Goal: Complete application form: Complete application form

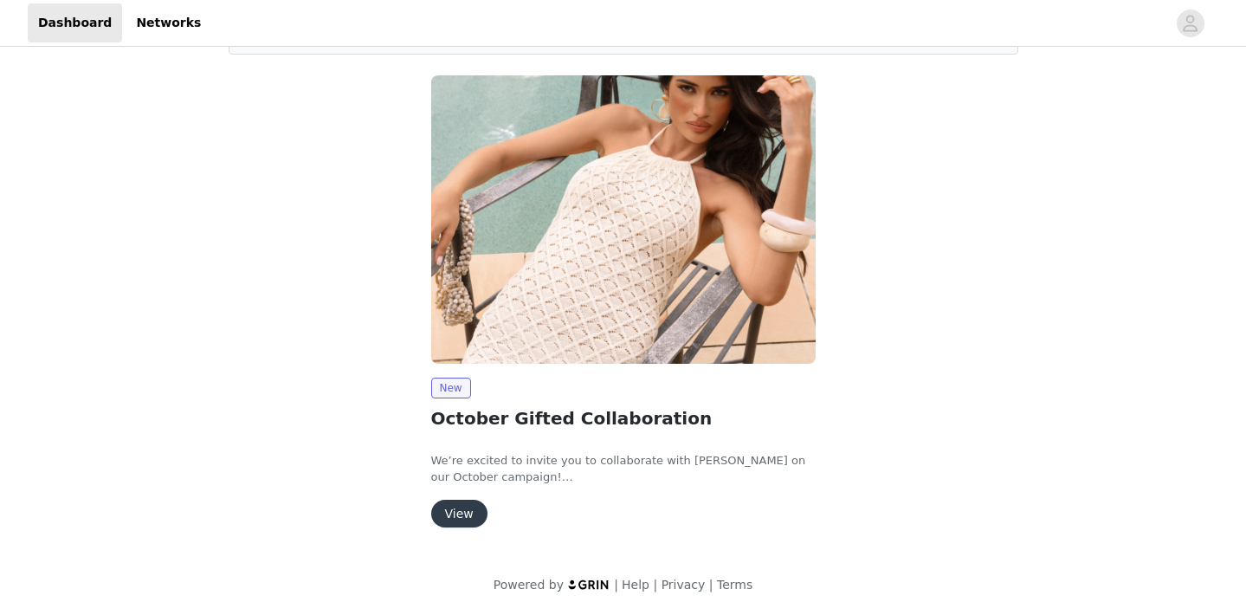
scroll to position [119, 0]
click at [472, 509] on button "View" at bounding box center [459, 513] width 56 height 28
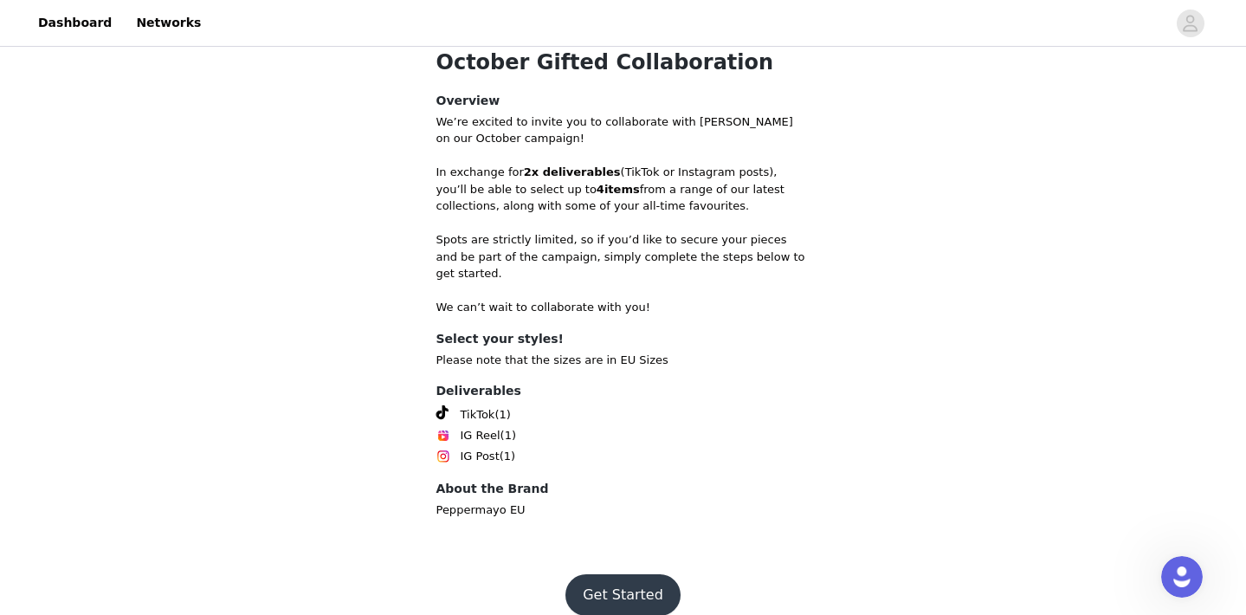
scroll to position [521, 0]
click at [643, 583] on button "Get Started" at bounding box center [622, 596] width 115 height 42
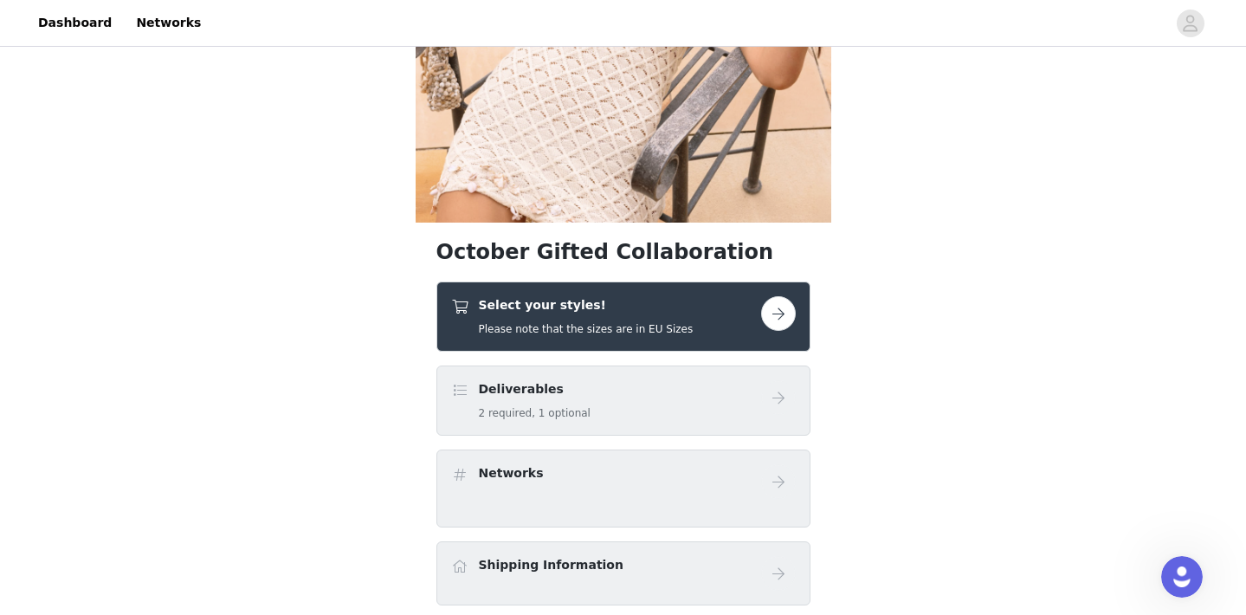
scroll to position [290, 0]
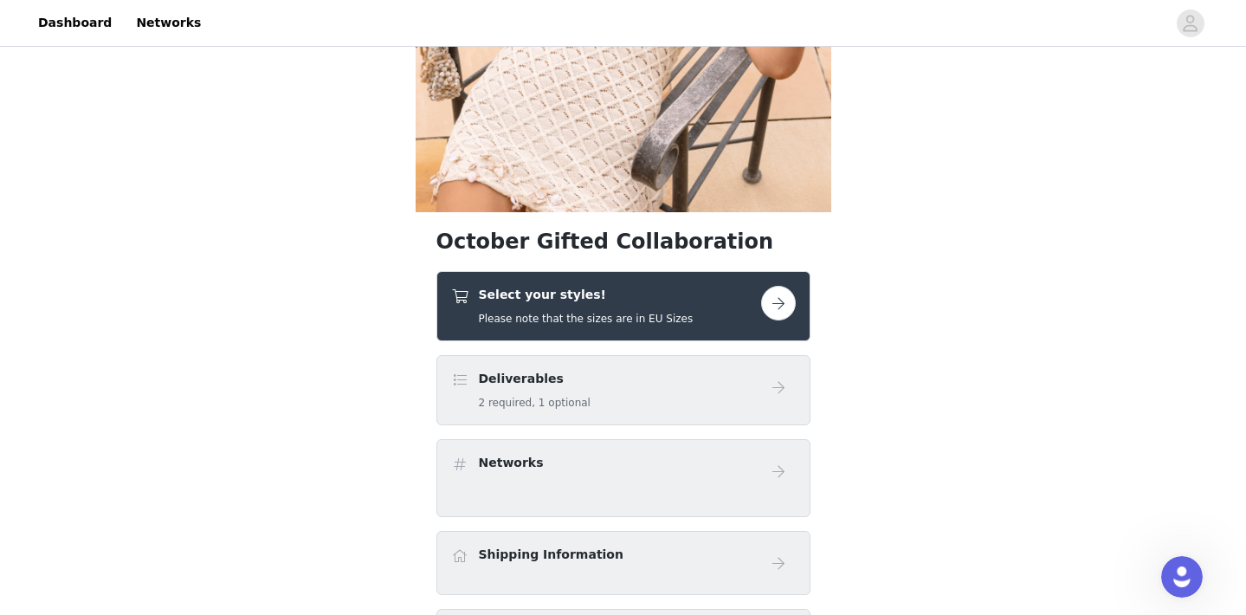
click at [776, 292] on button "button" at bounding box center [778, 303] width 35 height 35
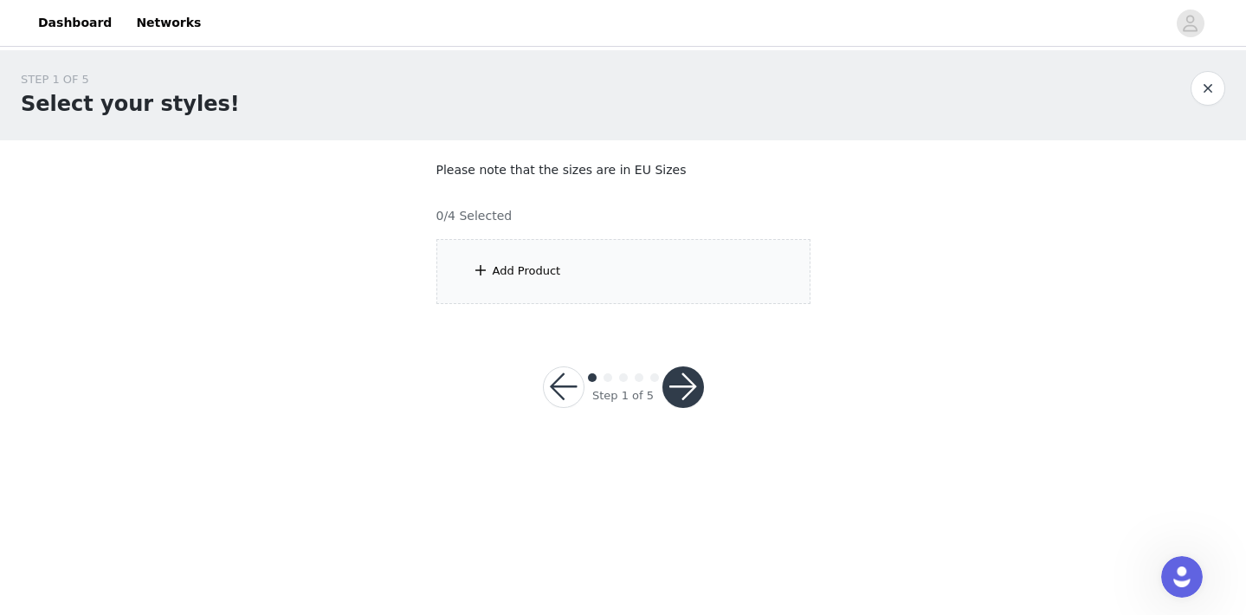
click at [646, 293] on div "Add Product" at bounding box center [623, 271] width 374 height 65
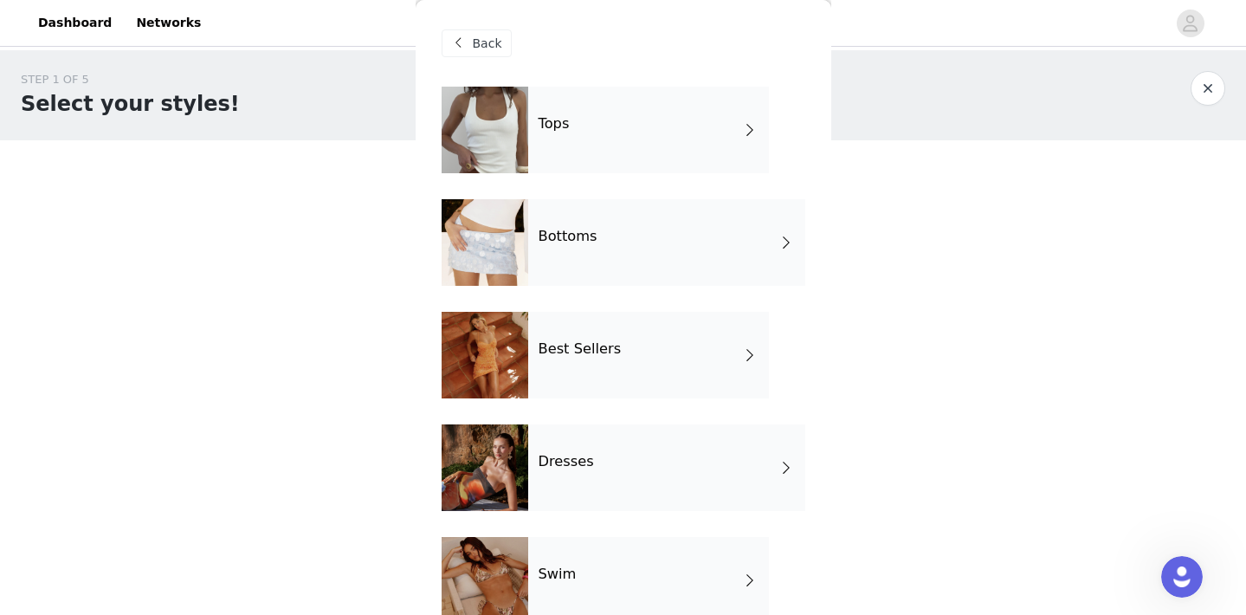
click at [595, 341] on h4 "Best Sellers" at bounding box center [579, 349] width 83 height 16
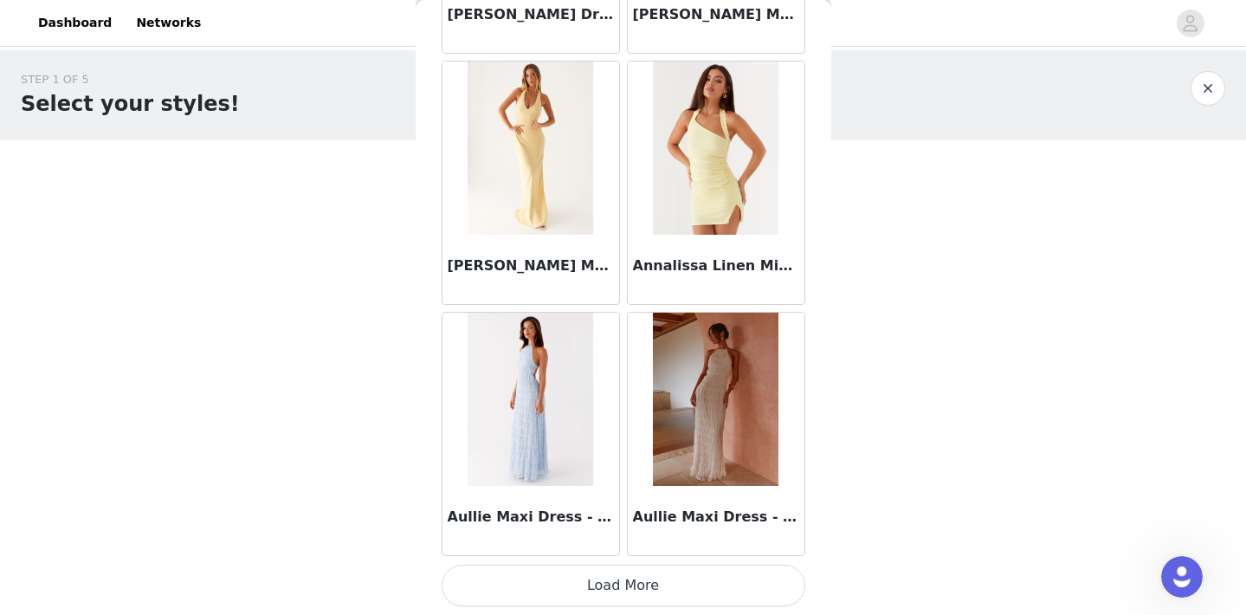
click at [598, 583] on button "Load More" at bounding box center [623, 585] width 364 height 42
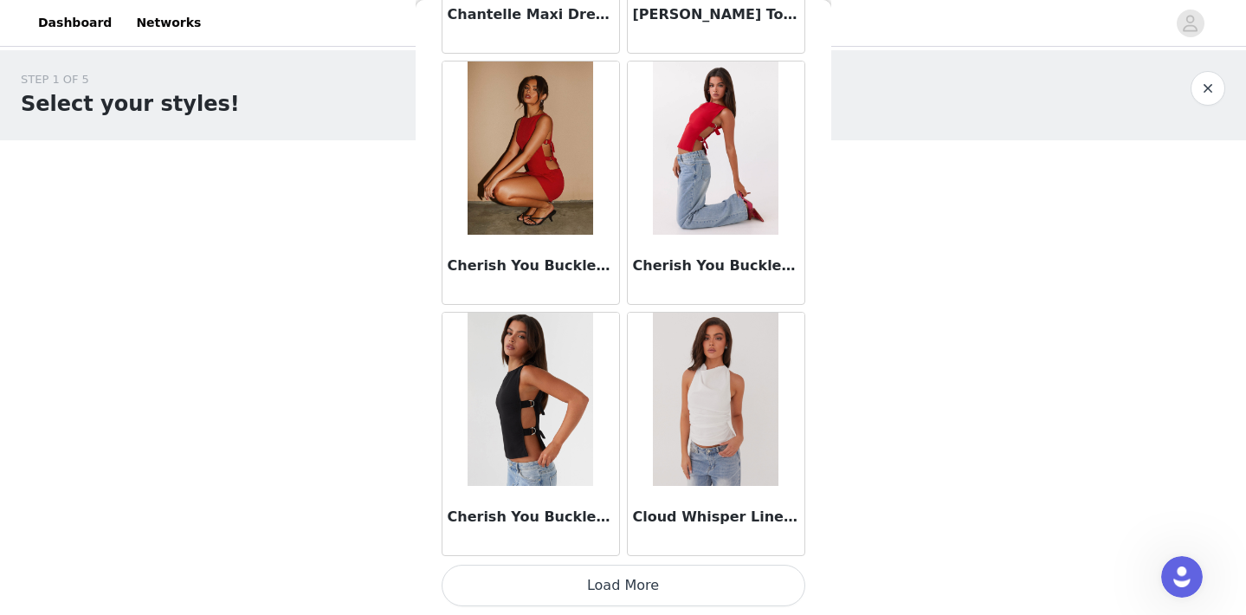
click at [660, 592] on button "Load More" at bounding box center [623, 585] width 364 height 42
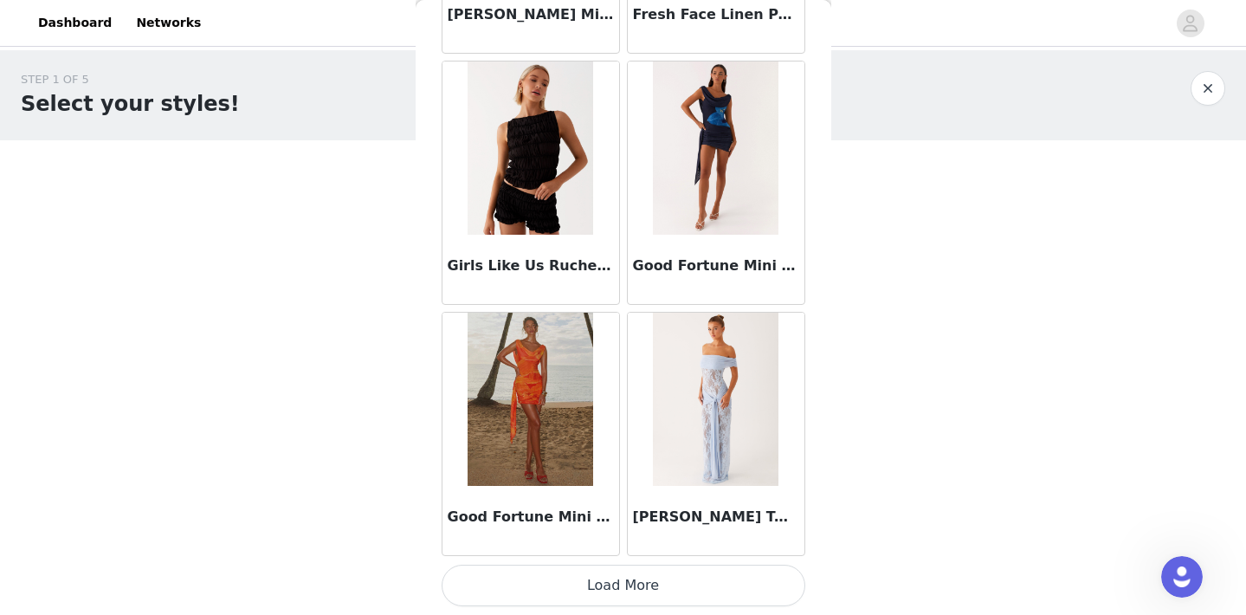
click at [620, 602] on button "Load More" at bounding box center [623, 585] width 364 height 42
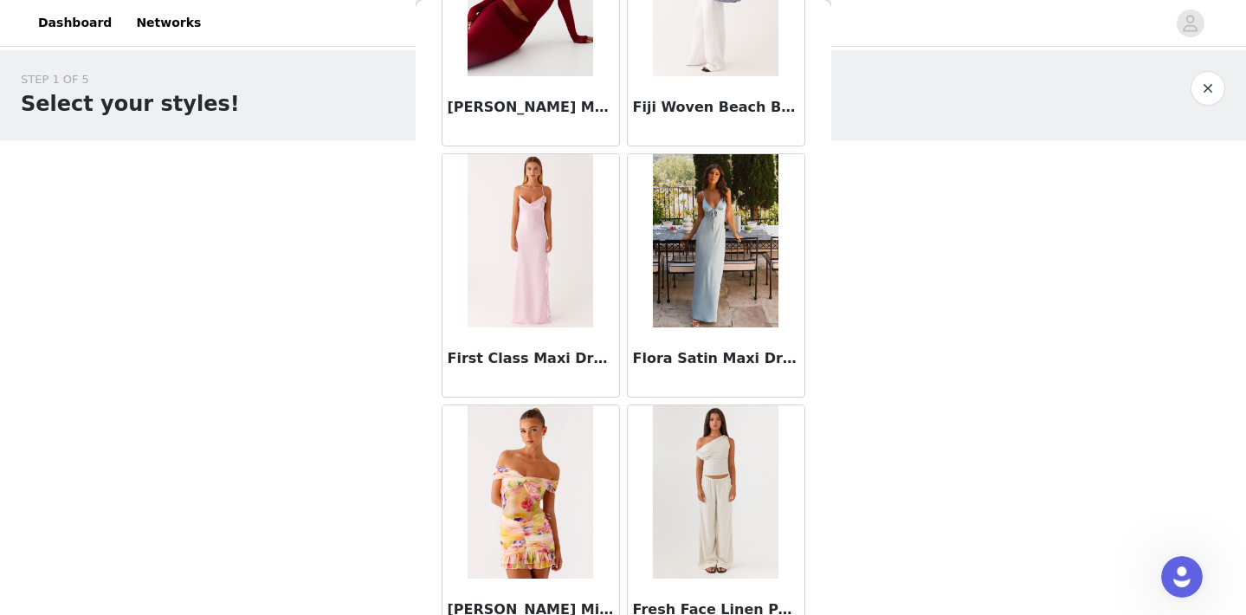
scroll to position [6459, 0]
click at [558, 316] on img at bounding box center [530, 241] width 126 height 173
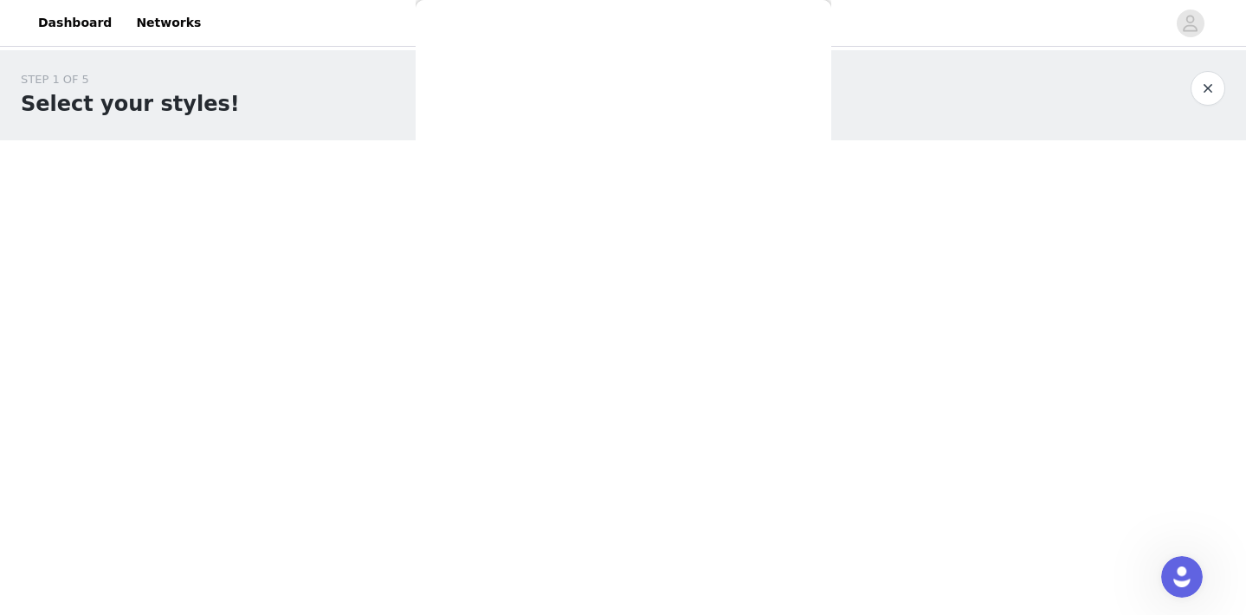
scroll to position [0, 0]
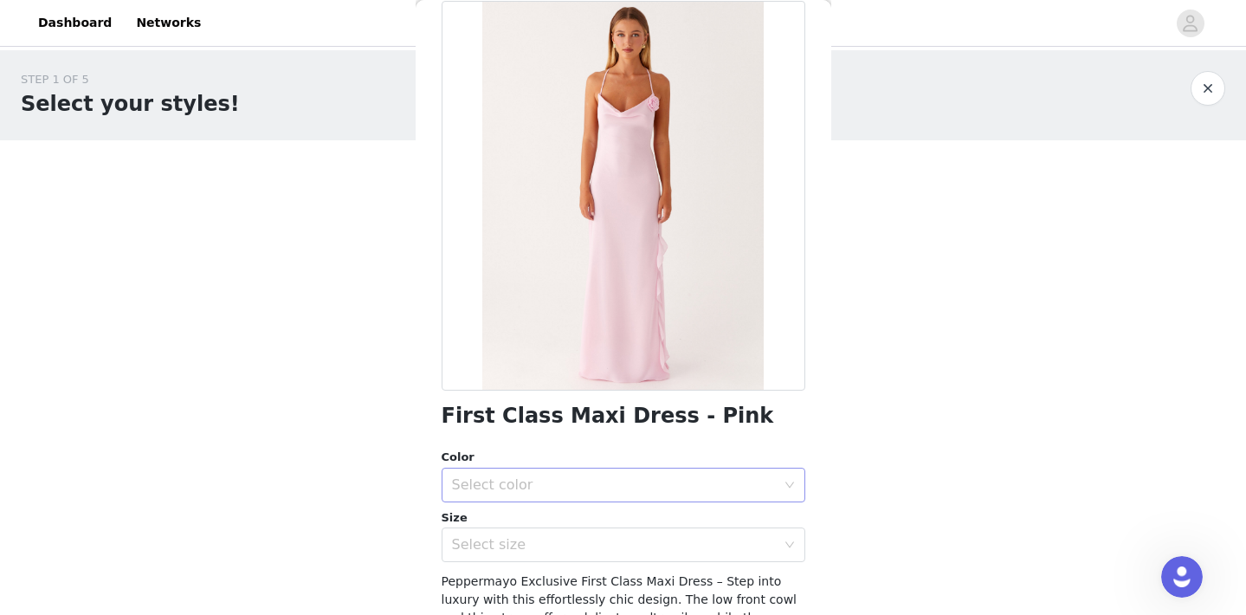
click at [532, 480] on div "Select color" at bounding box center [614, 484] width 324 height 17
click at [515, 525] on li "Pink" at bounding box center [623, 522] width 364 height 28
click at [511, 545] on div "Select size" at bounding box center [614, 544] width 324 height 17
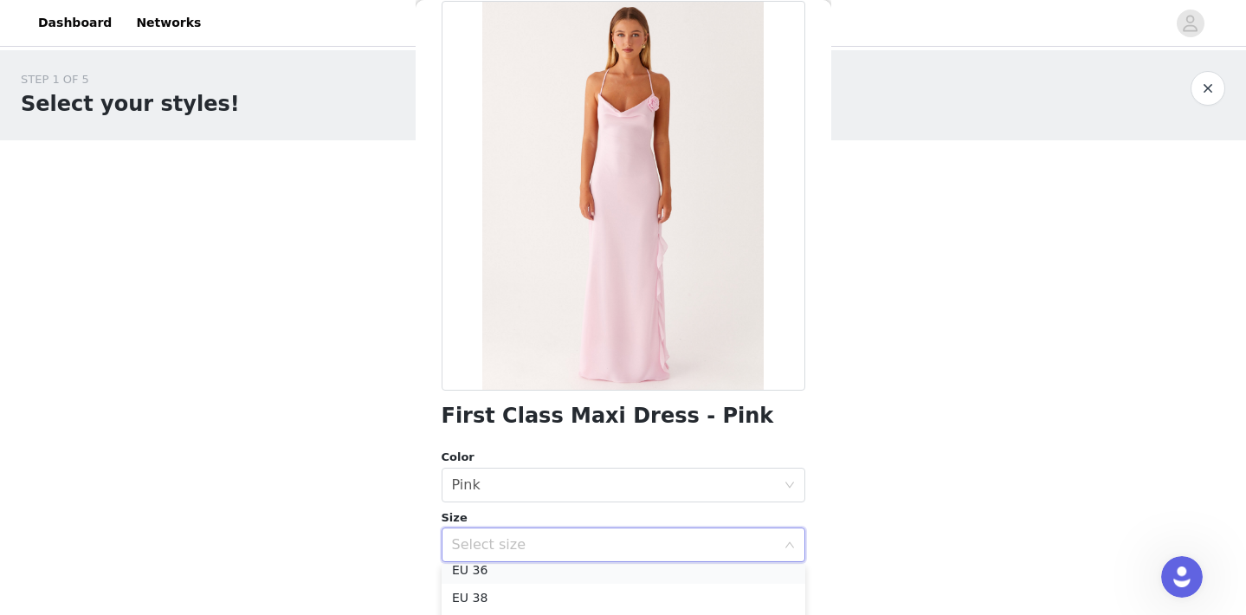
scroll to position [59, 0]
click at [475, 578] on li "EU 36" at bounding box center [623, 578] width 364 height 28
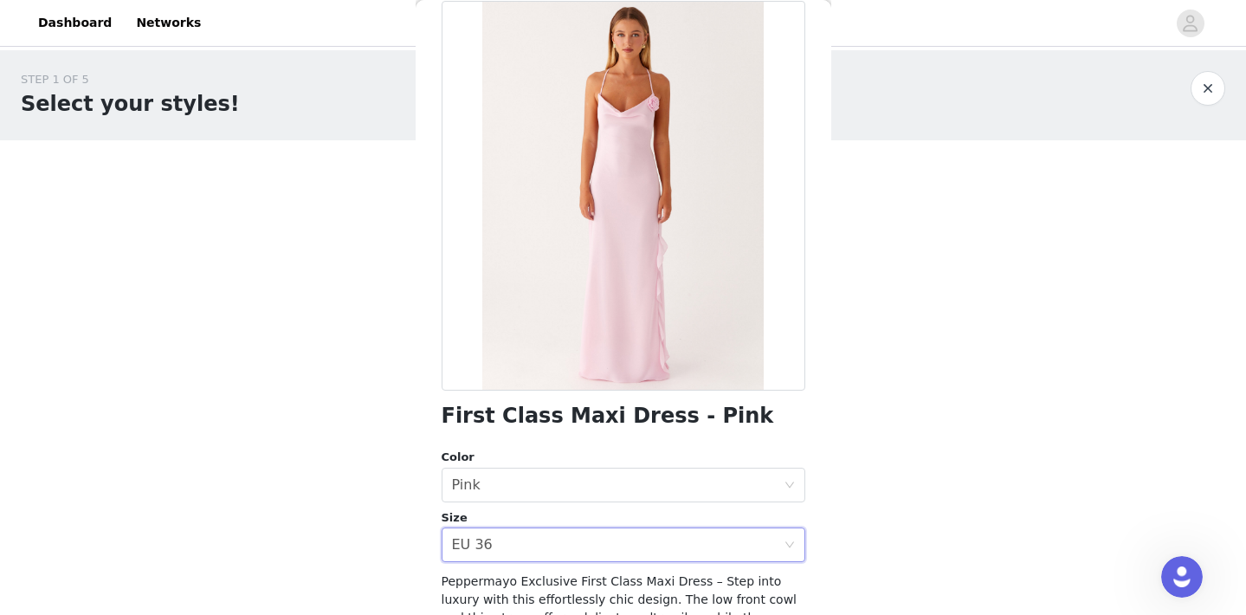
scroll to position [2, 0]
click at [373, 523] on body "Dashboard Networks STEP 1 OF 5 Select your styles! Please note that the sizes a…" at bounding box center [623, 307] width 1246 height 615
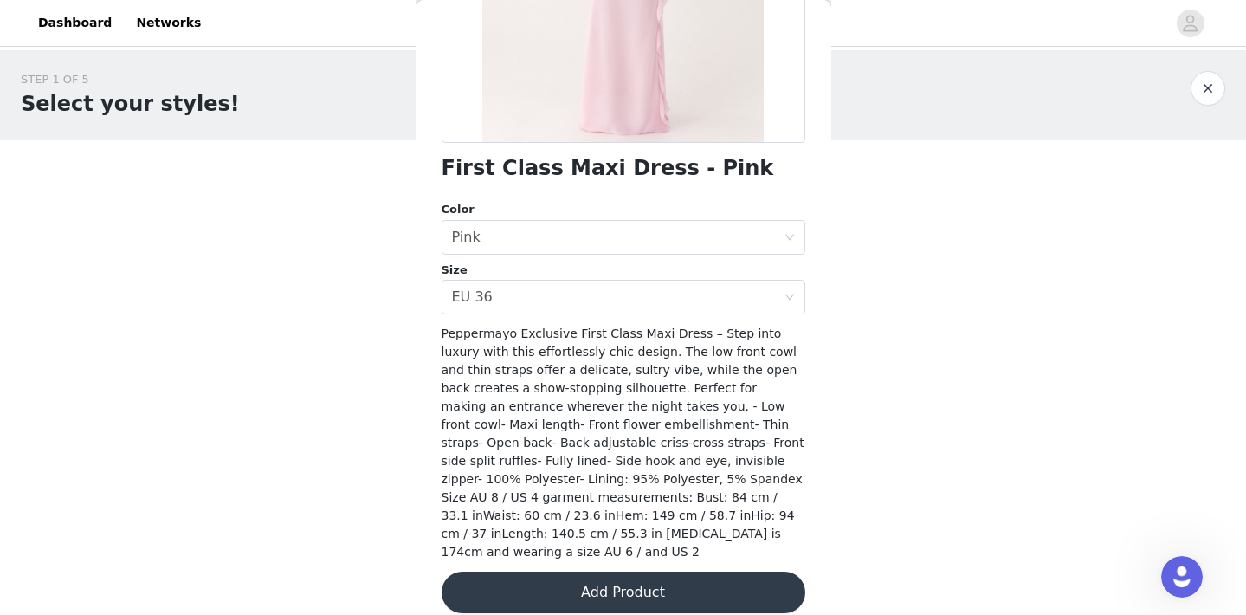
click at [634, 580] on button "Add Product" at bounding box center [623, 592] width 364 height 42
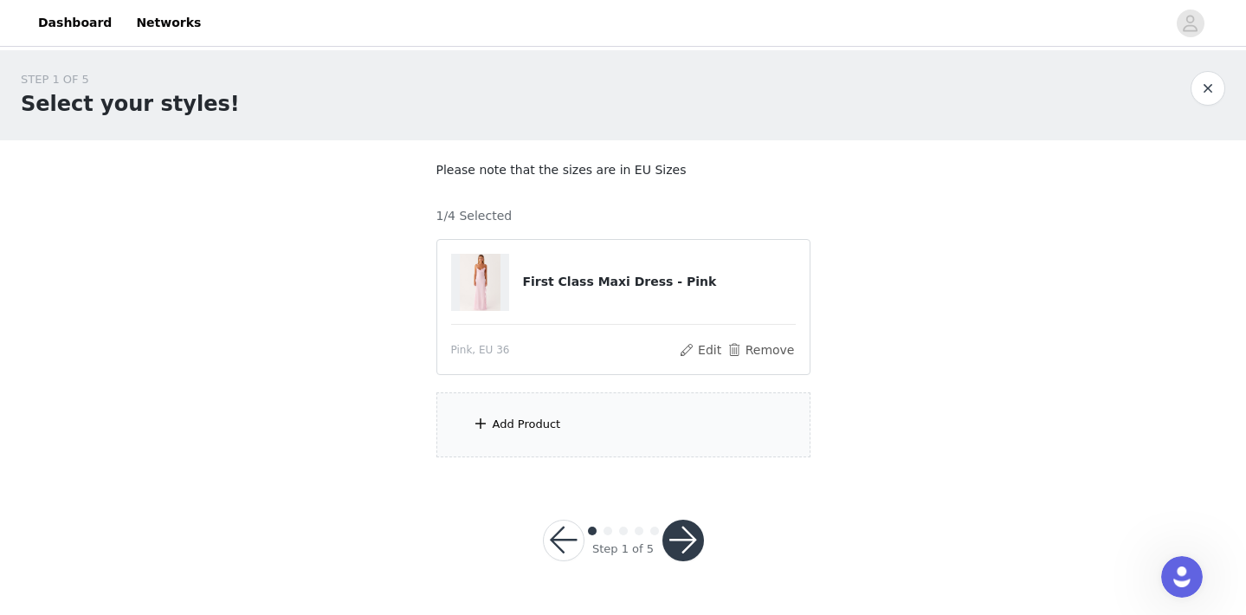
click at [580, 438] on div "Add Product" at bounding box center [623, 424] width 374 height 65
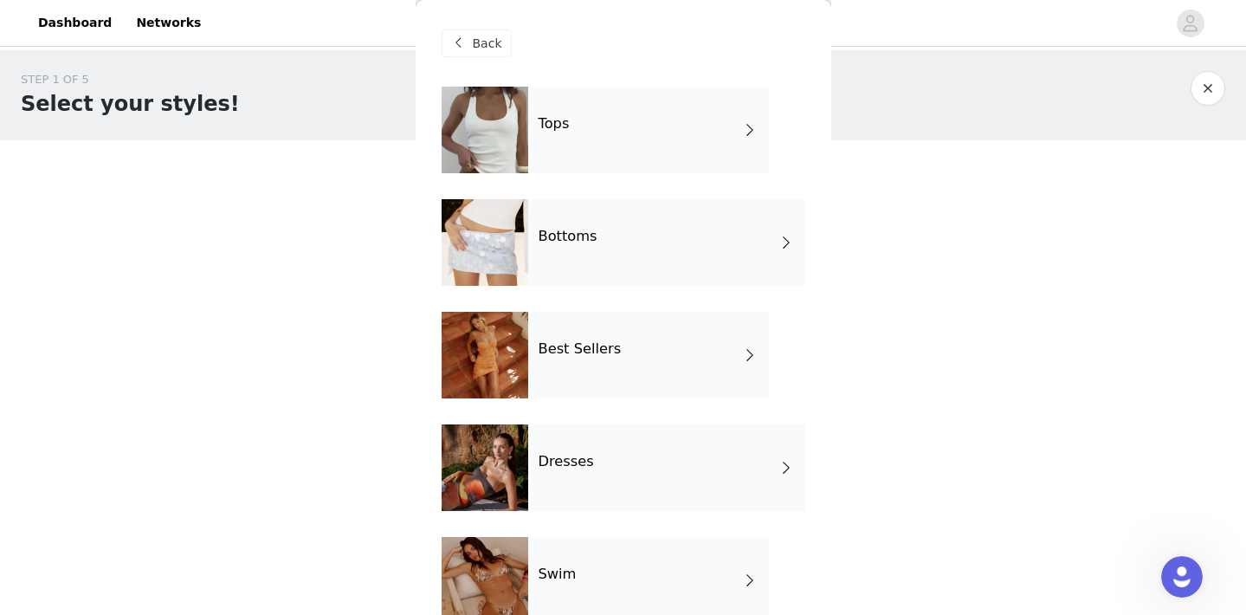
click at [581, 370] on div "Best Sellers" at bounding box center [648, 355] width 241 height 87
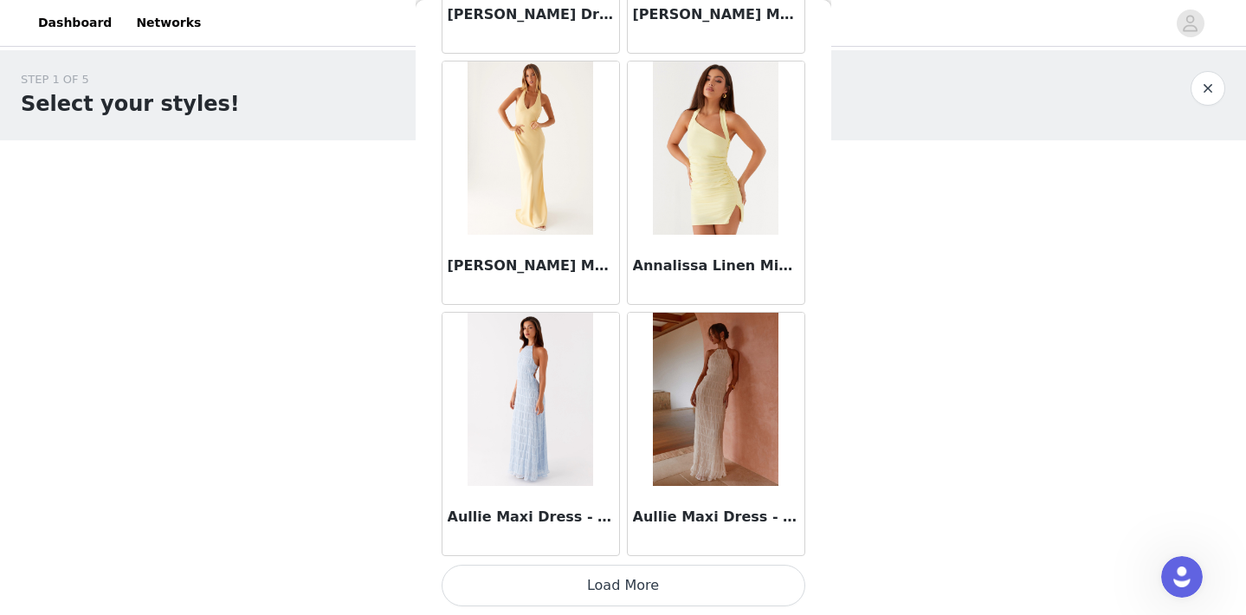
click at [638, 595] on button "Load More" at bounding box center [623, 585] width 364 height 42
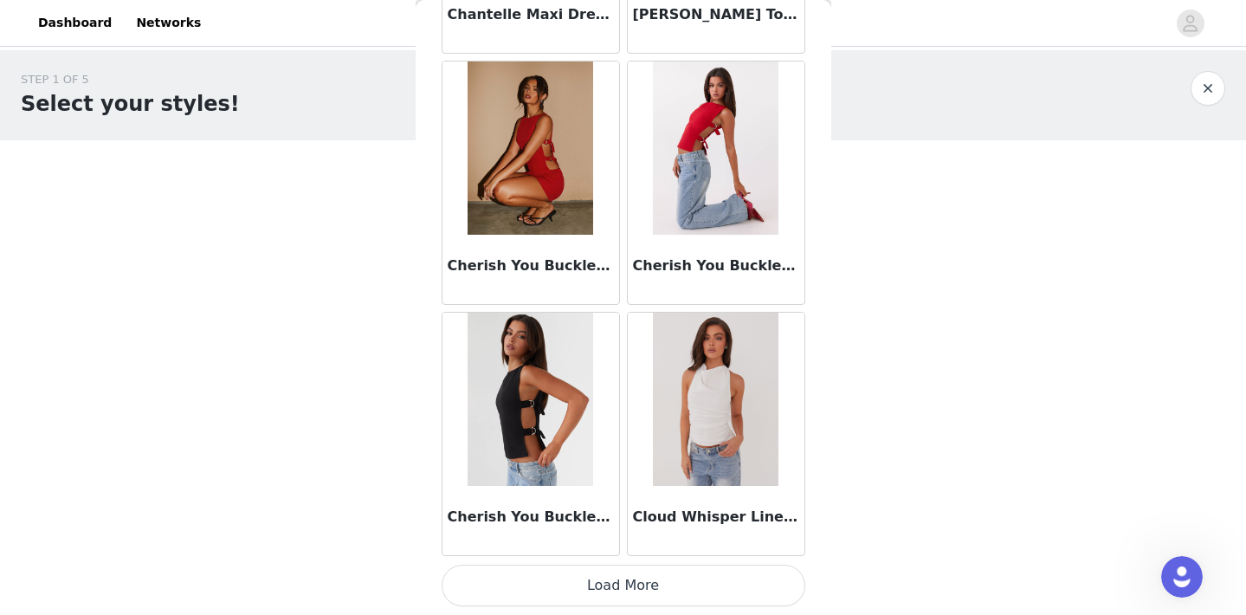
click at [622, 580] on button "Load More" at bounding box center [623, 585] width 364 height 42
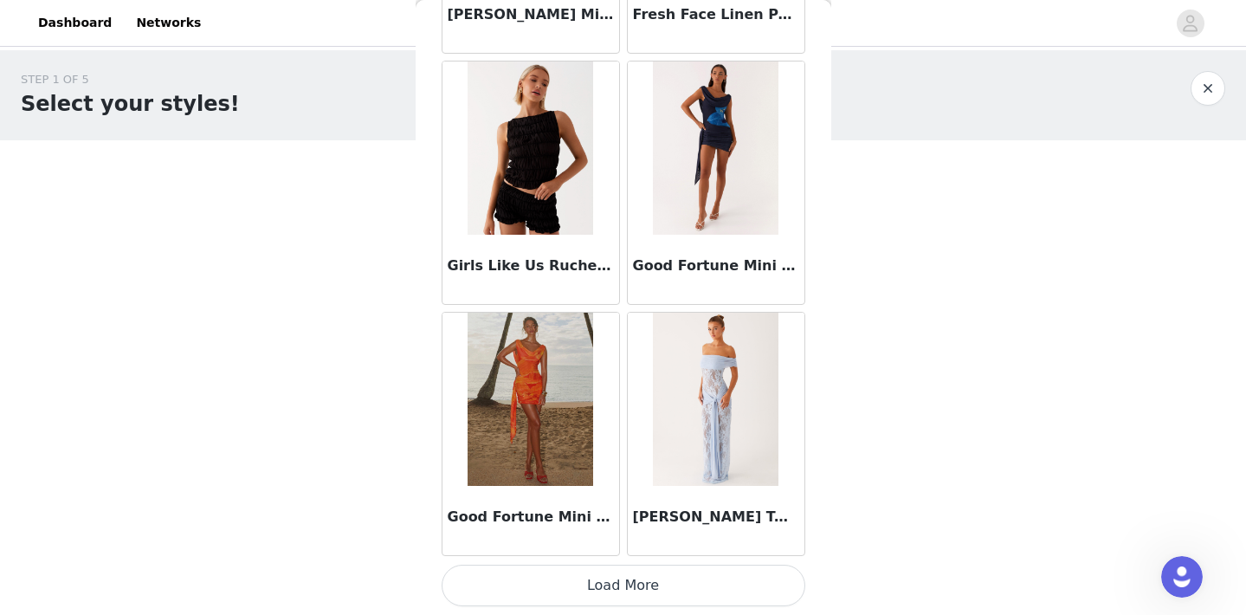
click at [638, 584] on button "Load More" at bounding box center [623, 585] width 364 height 42
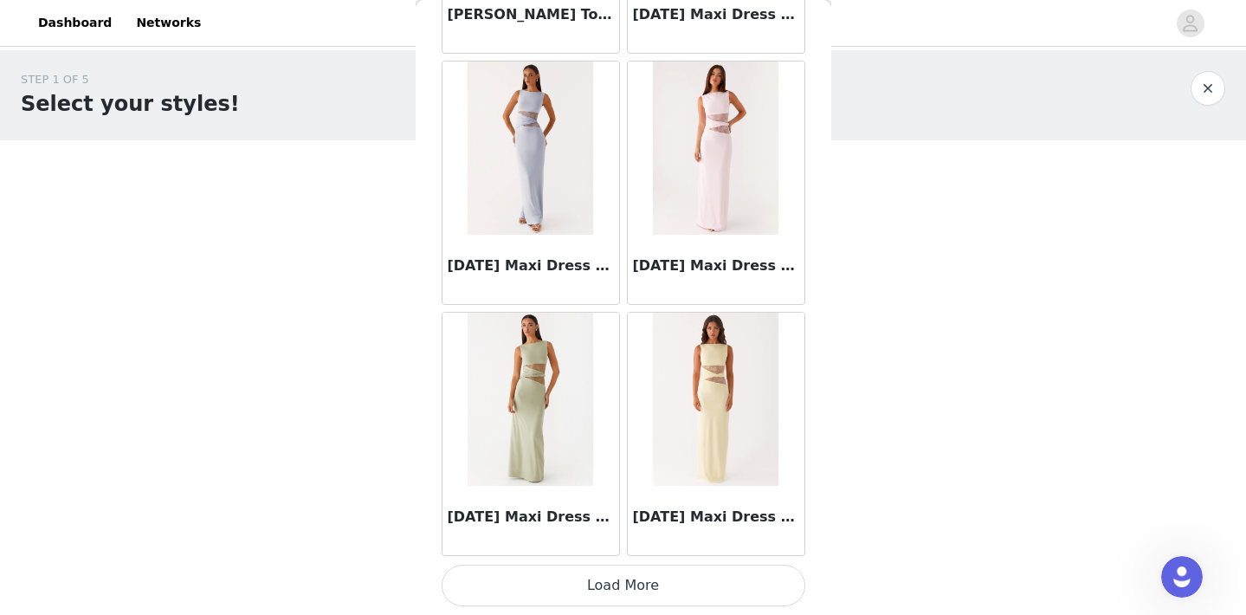
click at [644, 589] on button "Load More" at bounding box center [623, 585] width 364 height 42
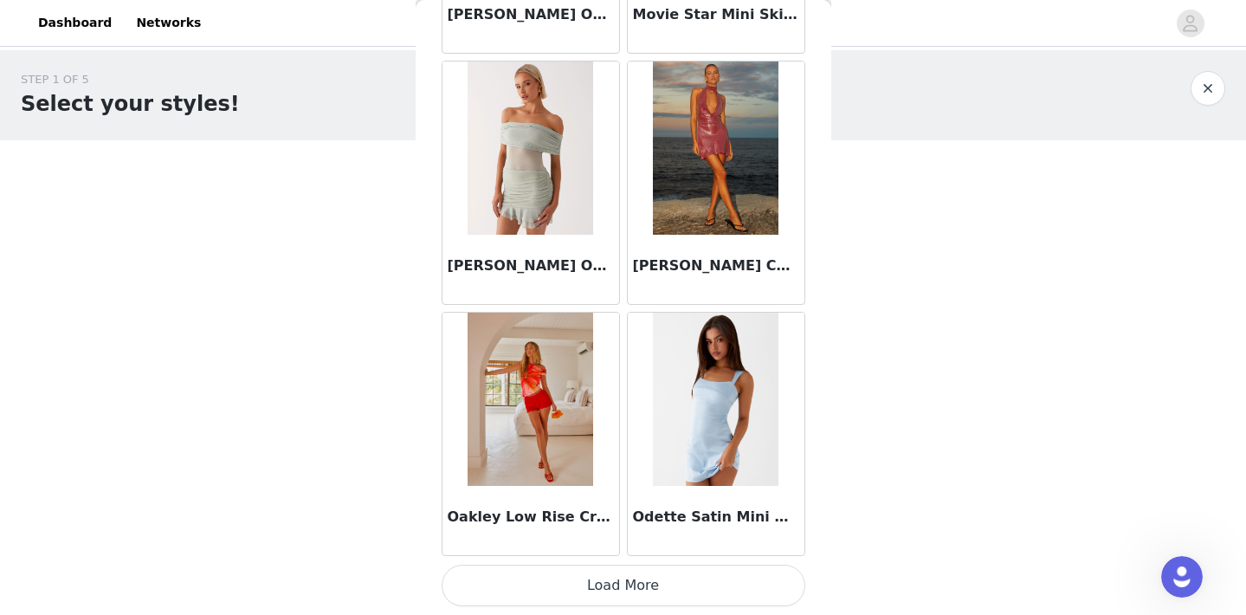
click at [625, 588] on button "Load More" at bounding box center [623, 585] width 364 height 42
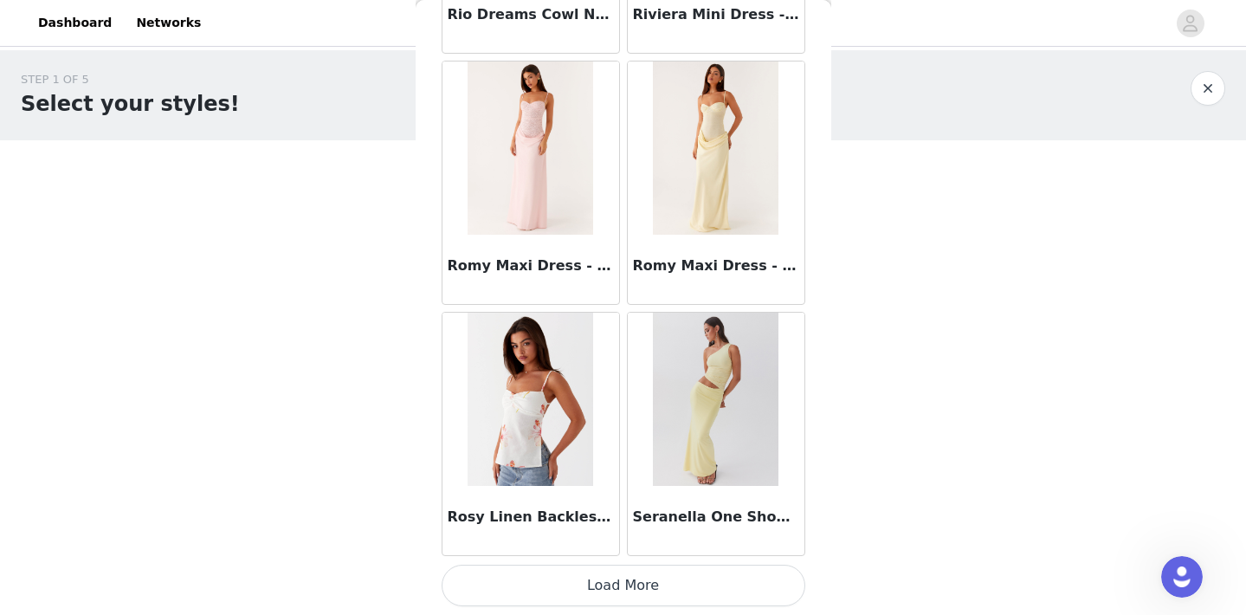
click at [628, 574] on button "Load More" at bounding box center [623, 585] width 364 height 42
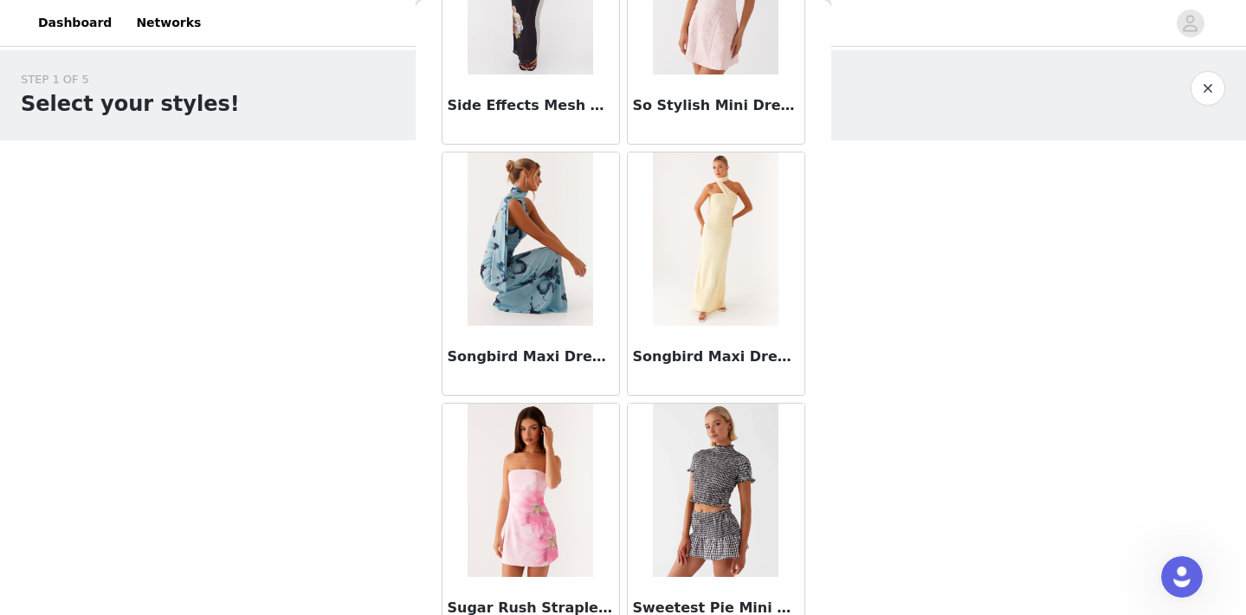
click at [509, 267] on img at bounding box center [530, 238] width 126 height 173
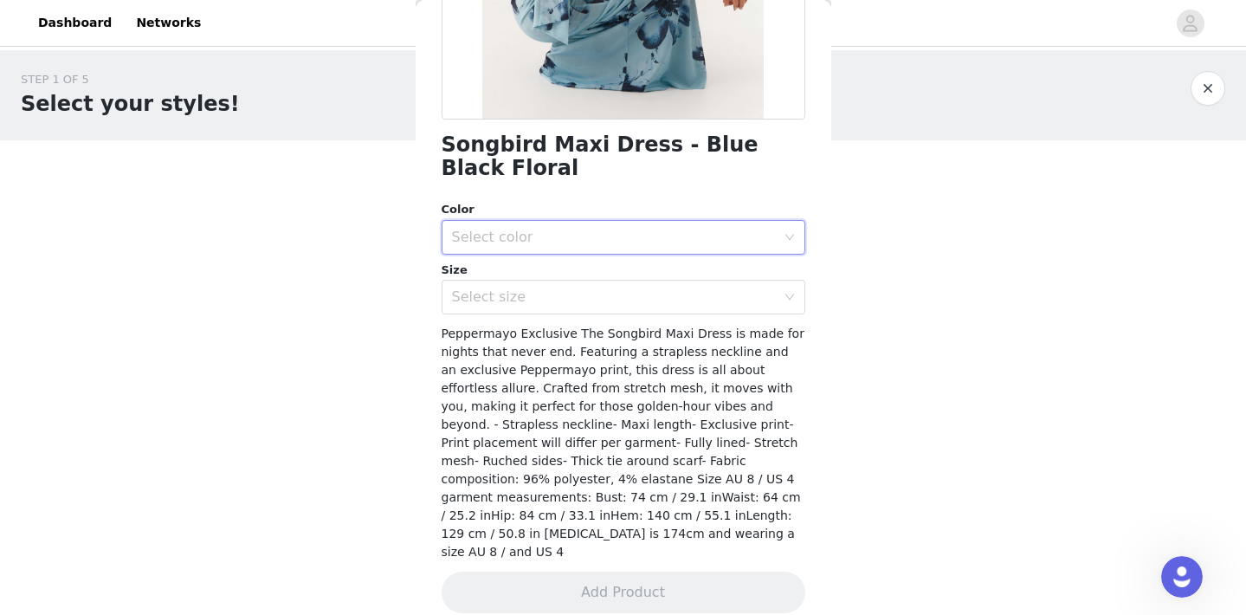
click at [555, 226] on div "Select color" at bounding box center [618, 237] width 332 height 33
click at [531, 282] on li "Blue Black Floral" at bounding box center [623, 275] width 364 height 28
click at [517, 310] on div "Select size" at bounding box center [618, 296] width 332 height 33
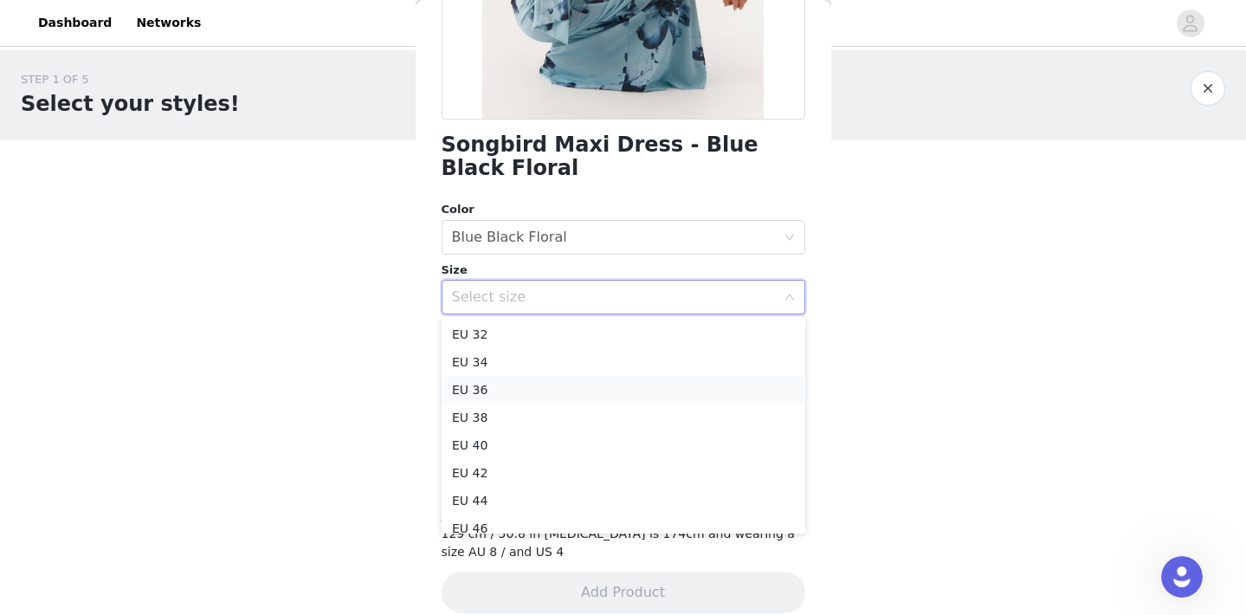
click at [499, 386] on li "EU 36" at bounding box center [623, 390] width 364 height 28
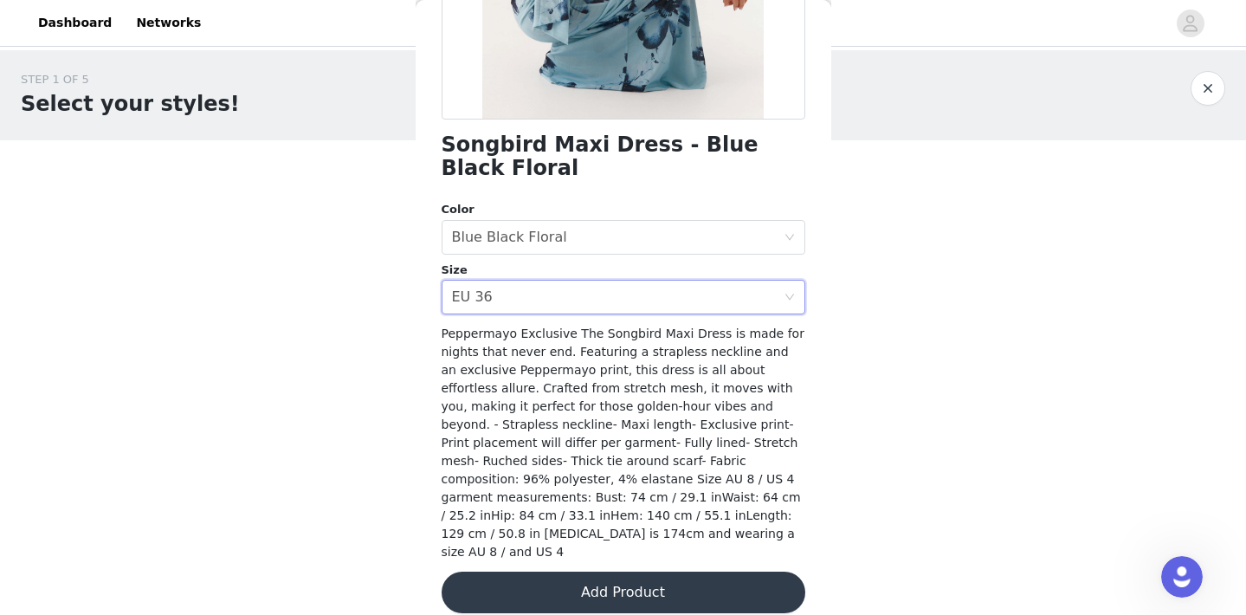
click at [626, 572] on button "Add Product" at bounding box center [623, 592] width 364 height 42
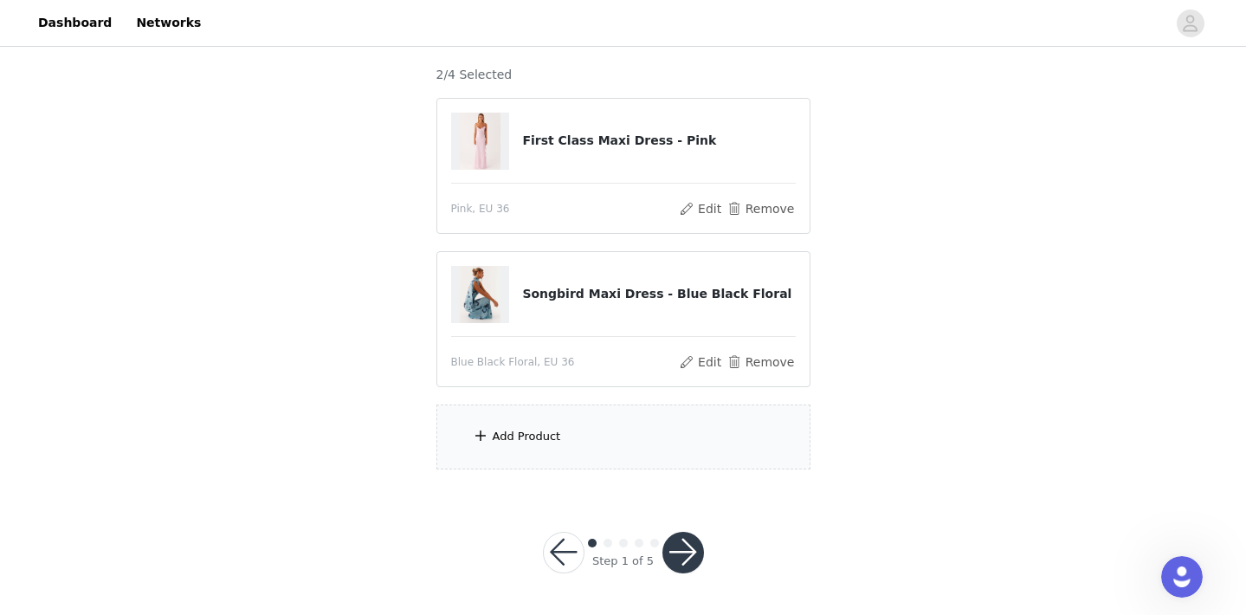
scroll to position [140, 0]
click at [543, 441] on div "Add Product" at bounding box center [527, 436] width 68 height 17
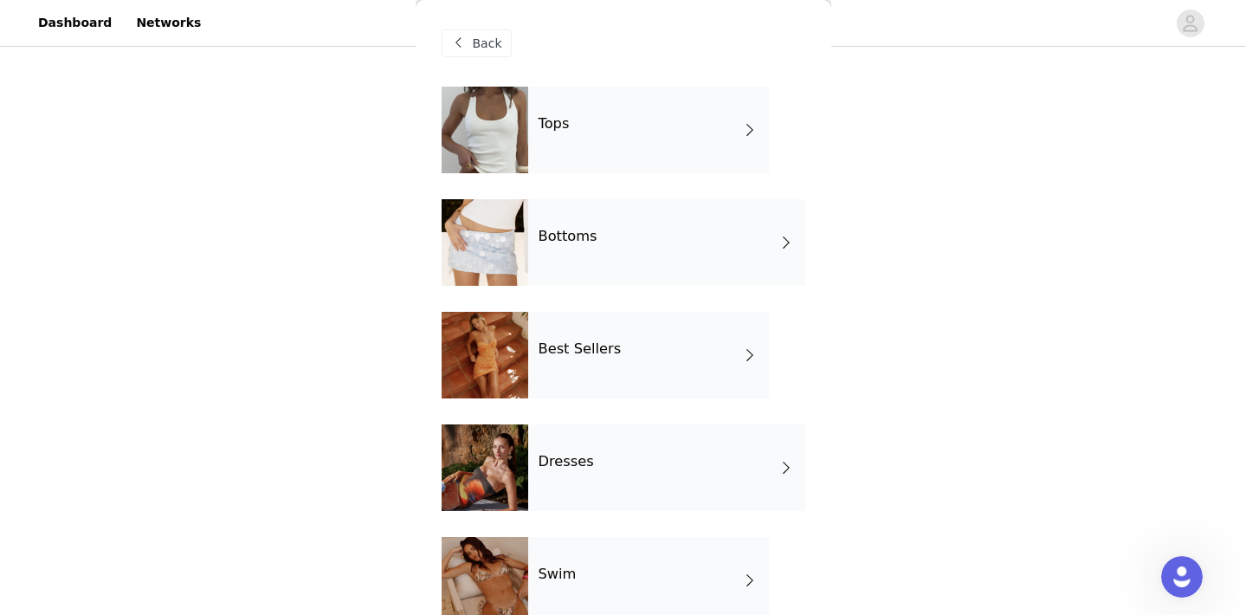
click at [598, 342] on h4 "Best Sellers" at bounding box center [579, 349] width 83 height 16
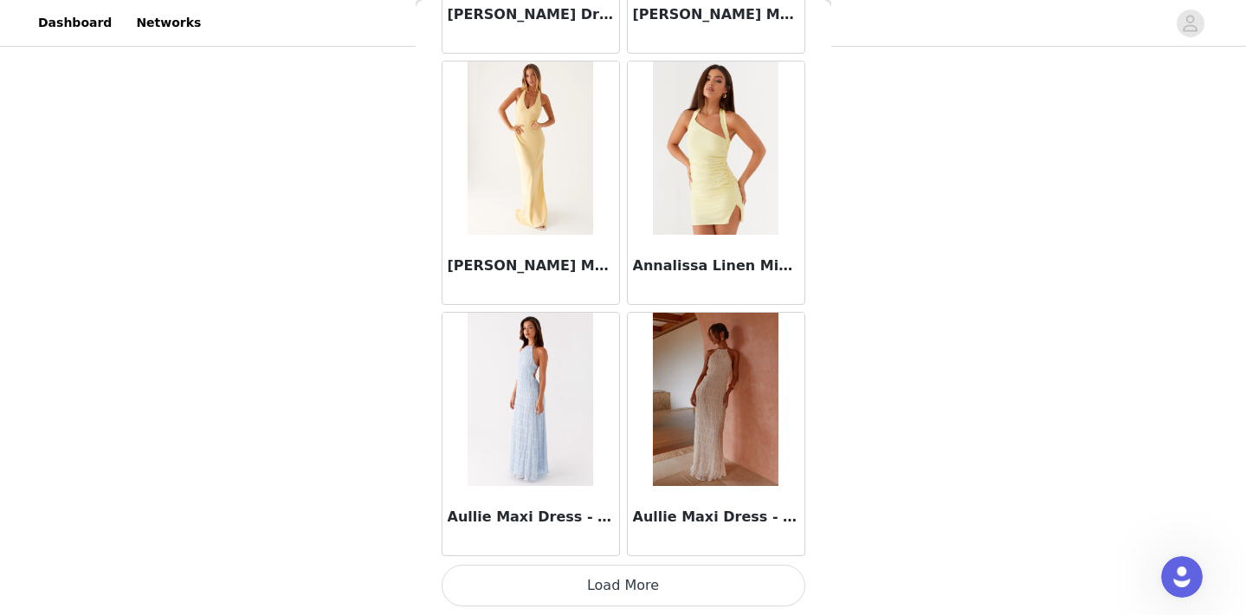
click at [611, 583] on button "Load More" at bounding box center [623, 585] width 364 height 42
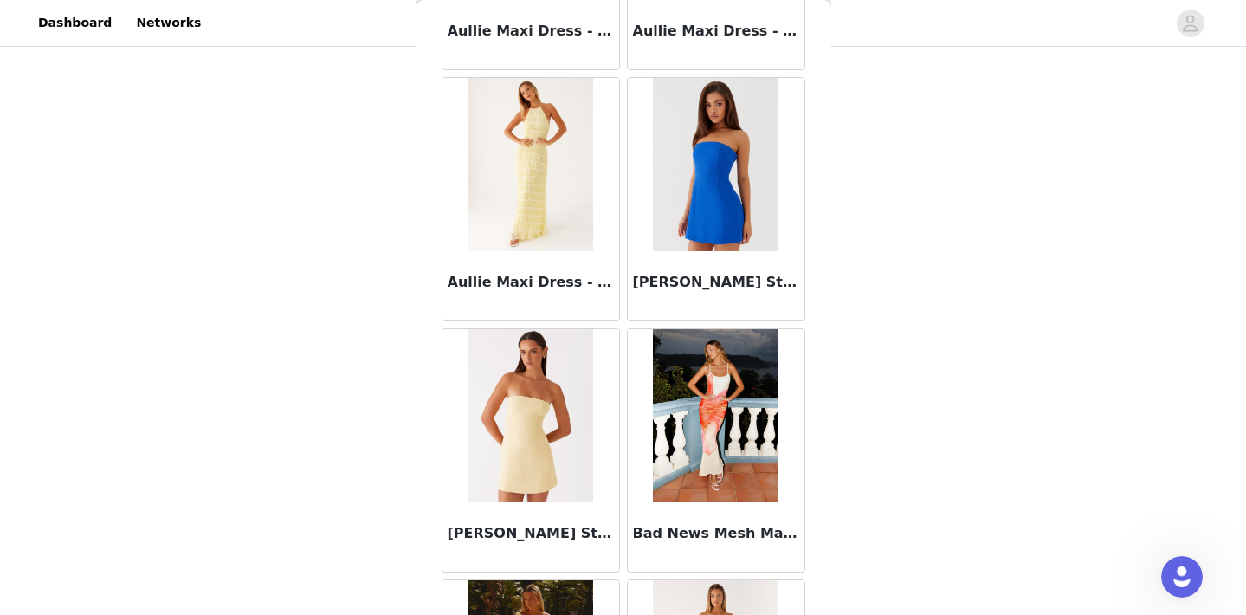
scroll to position [3098, 0]
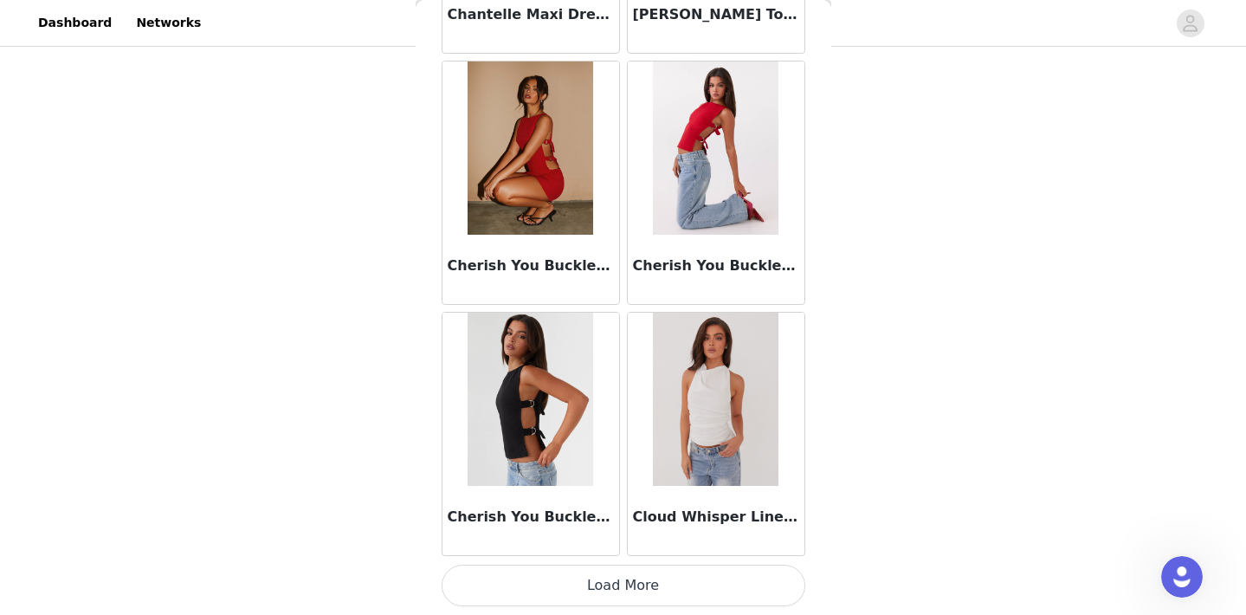
click at [615, 591] on button "Load More" at bounding box center [623, 585] width 364 height 42
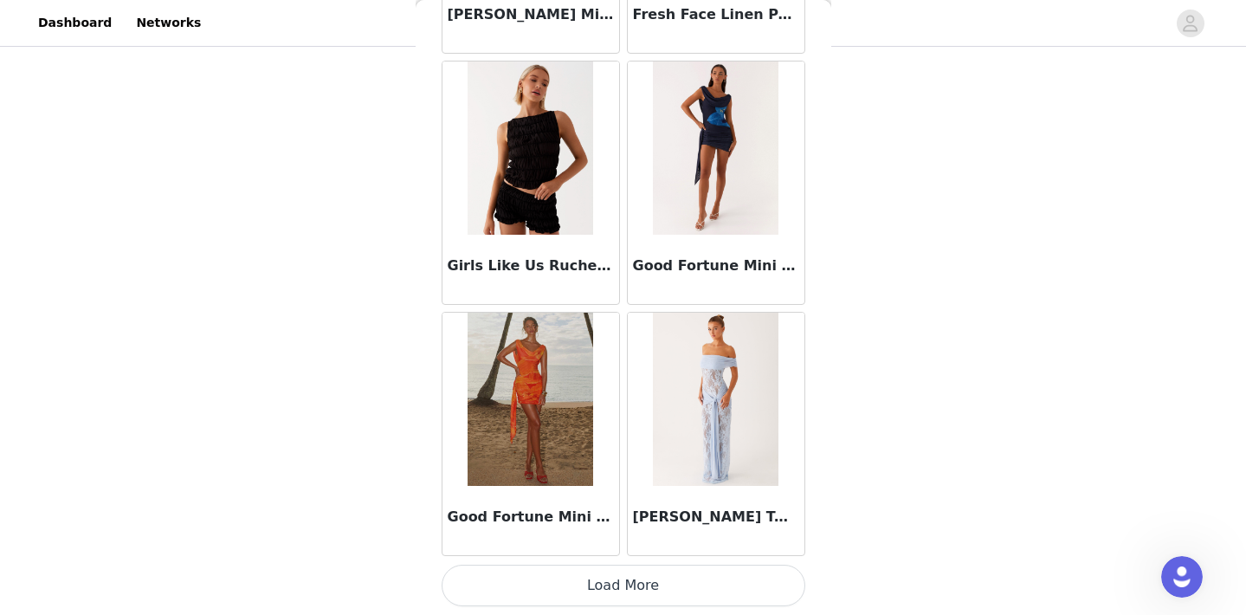
click at [631, 596] on button "Load More" at bounding box center [623, 585] width 364 height 42
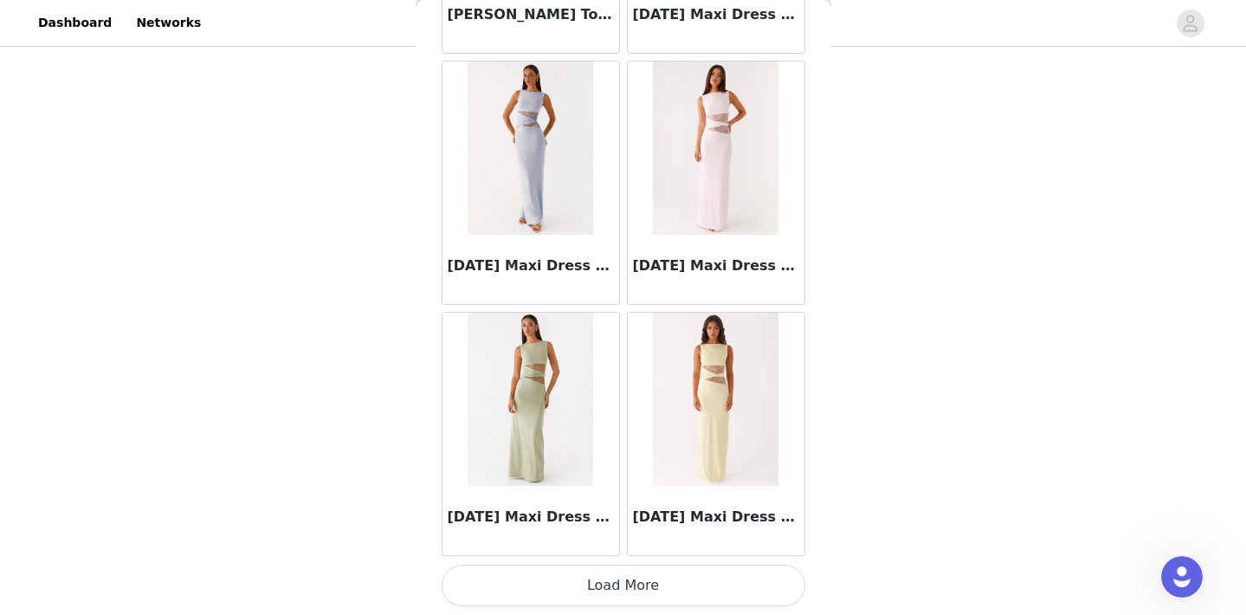
click at [612, 585] on button "Load More" at bounding box center [623, 585] width 364 height 42
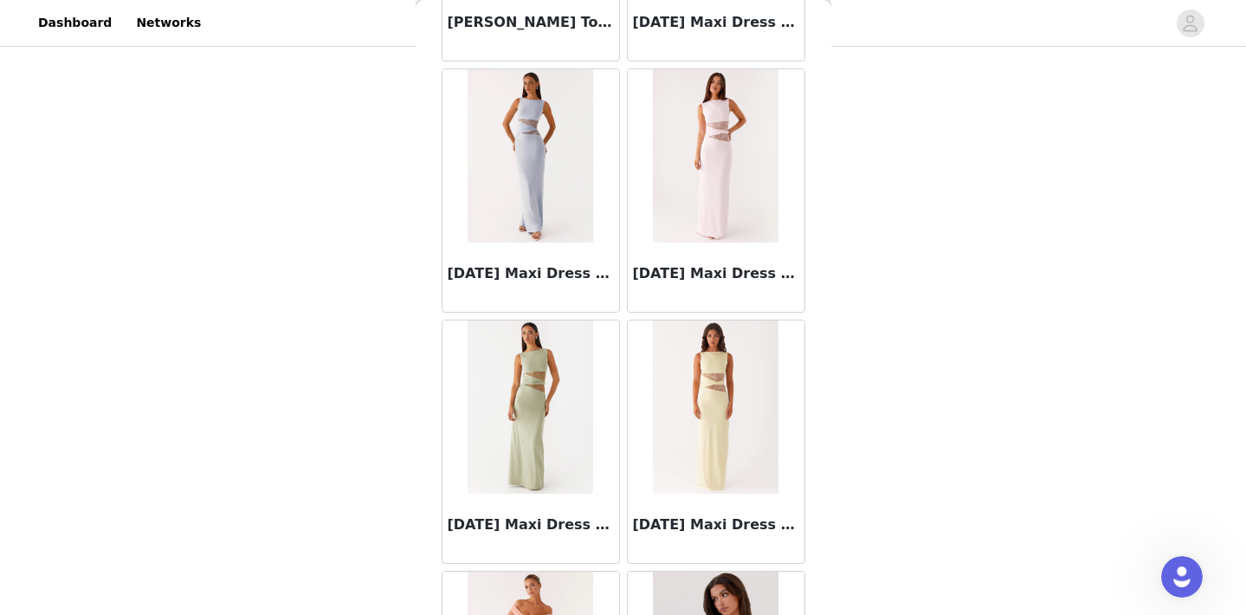
scroll to position [140, 0]
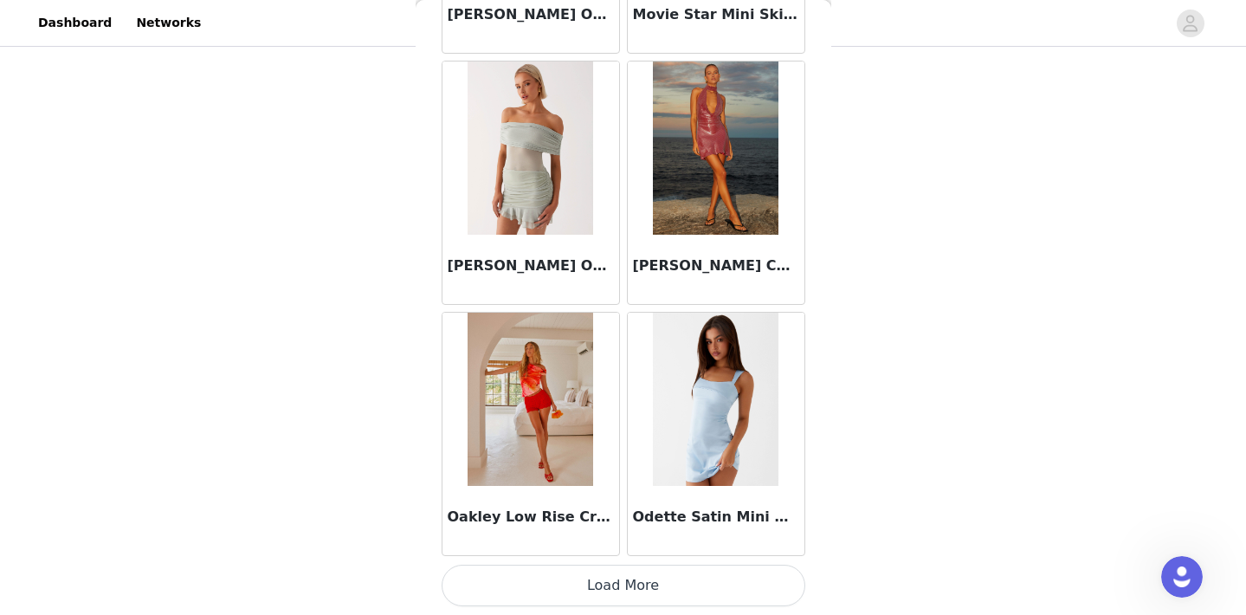
click at [622, 580] on button "Load More" at bounding box center [623, 585] width 364 height 42
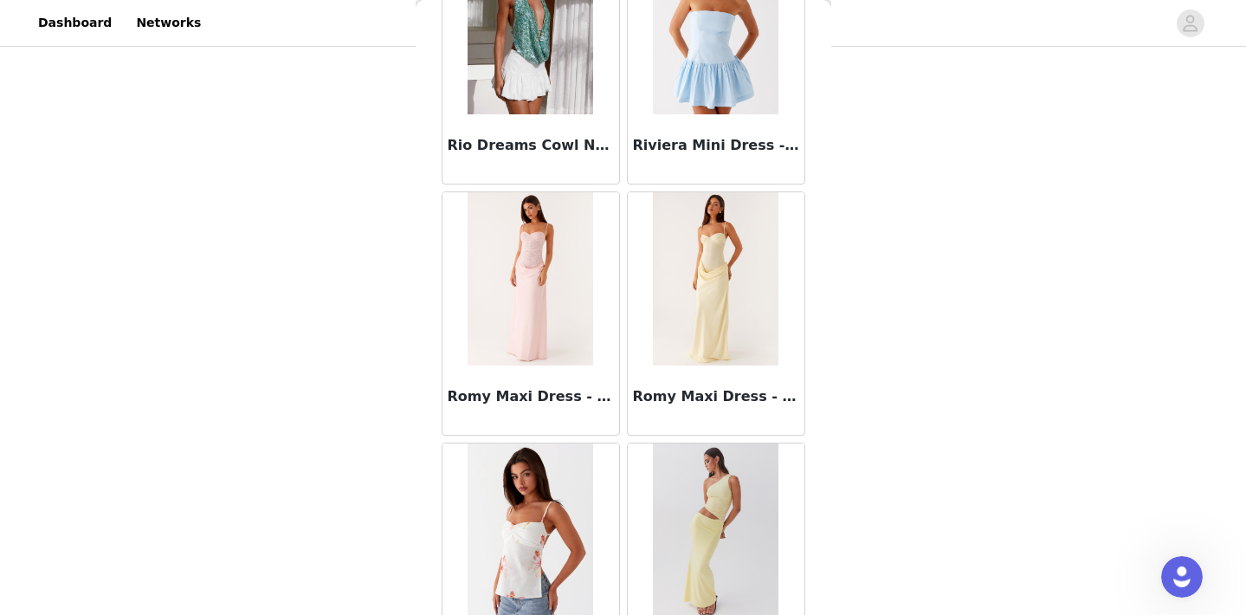
scroll to position [14456, 0]
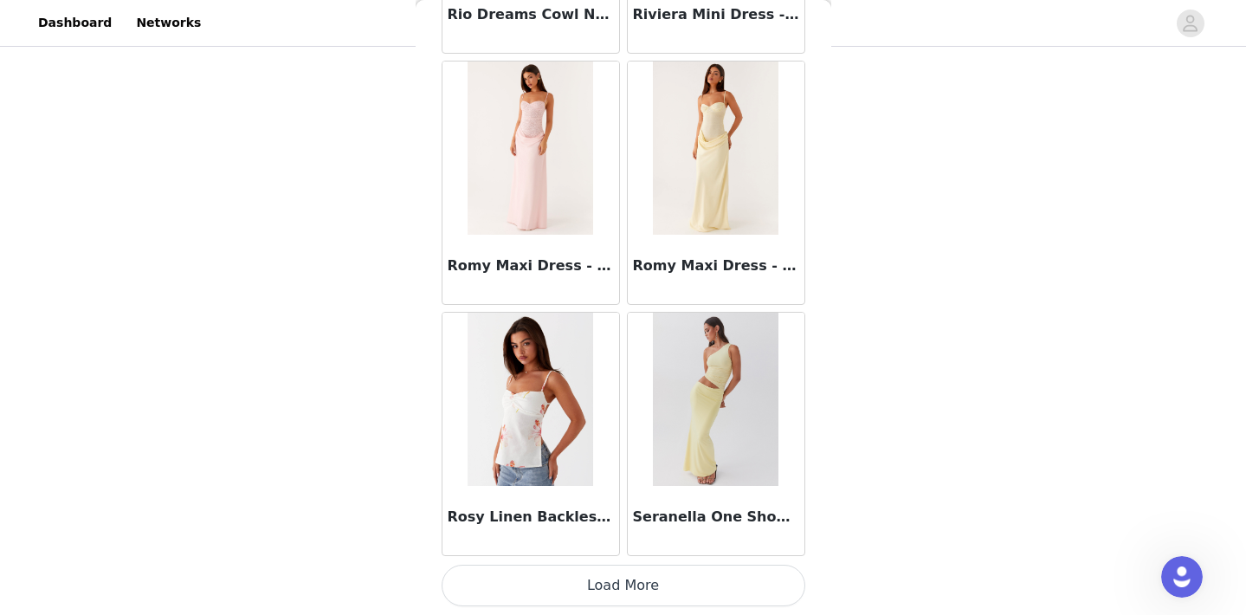
click at [631, 587] on button "Load More" at bounding box center [623, 585] width 364 height 42
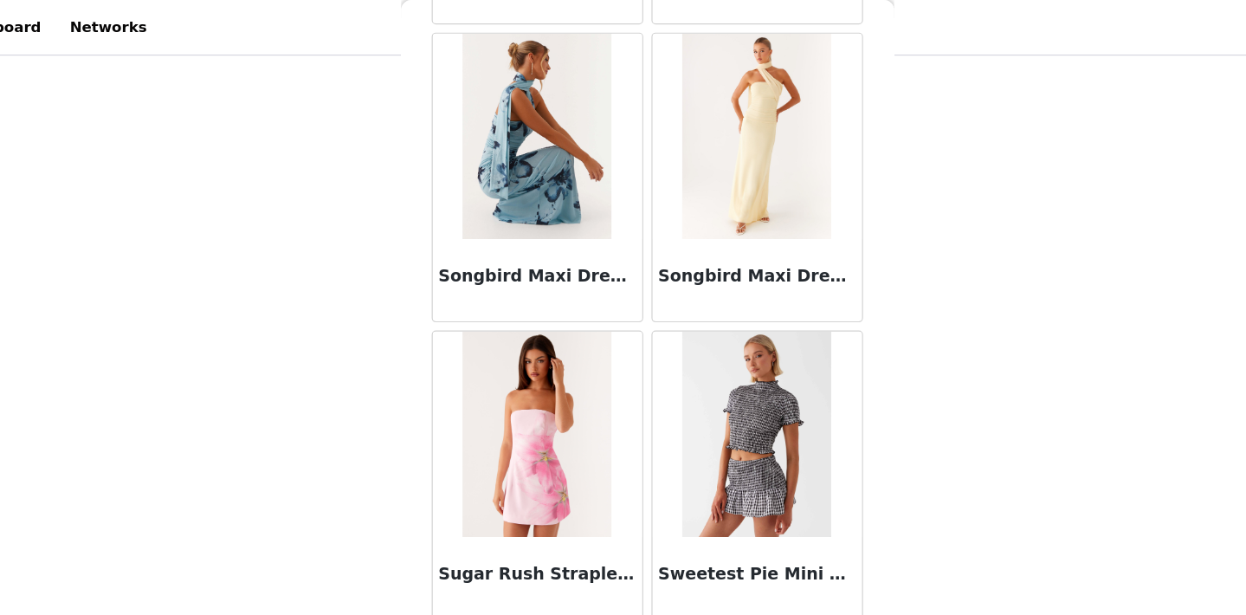
scroll to position [15371, 0]
click at [633, 202] on div "Songbird Maxi Dress - Yellow" at bounding box center [716, 236] width 177 height 69
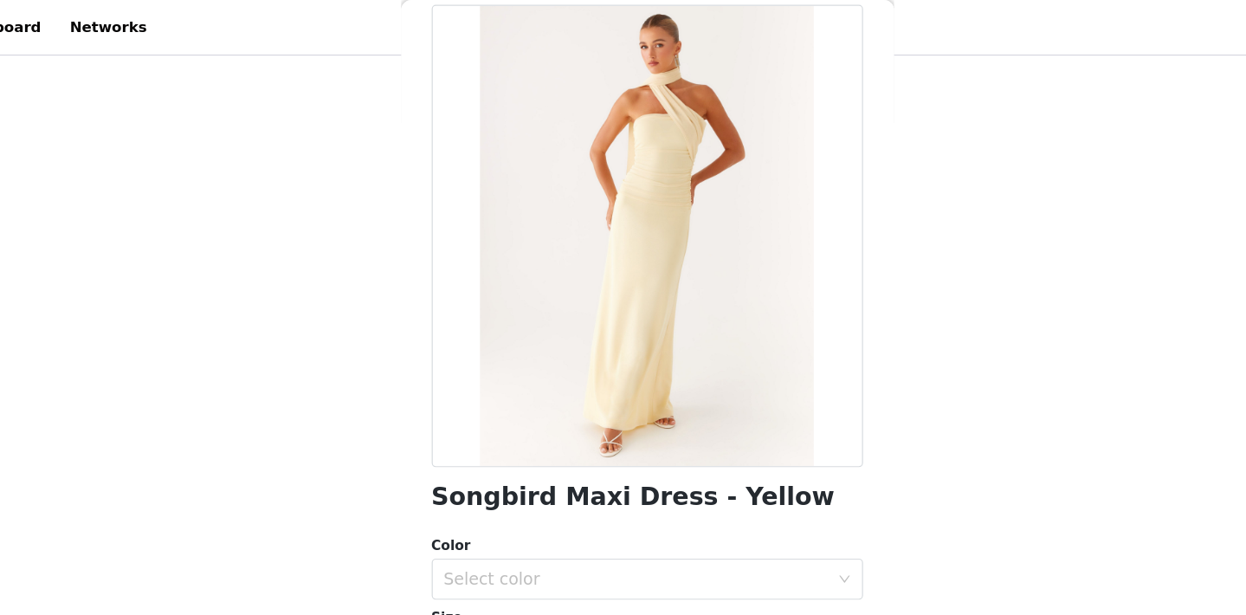
scroll to position [96, 0]
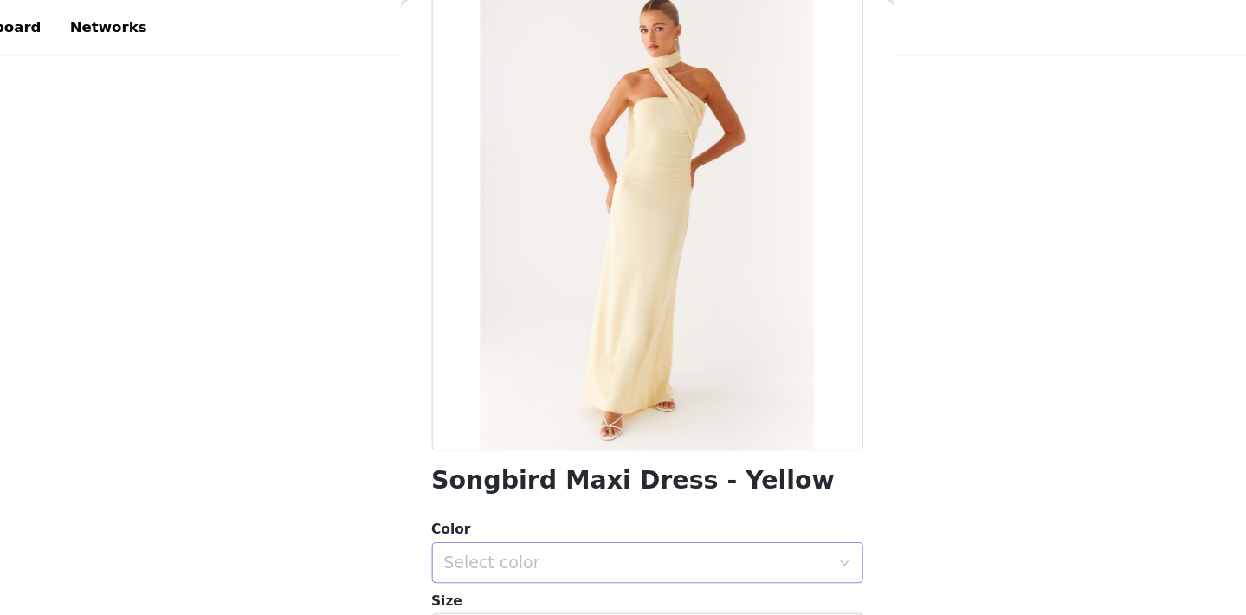
click at [460, 468] on div "Select color" at bounding box center [614, 474] width 324 height 17
click at [473, 472] on div "Select color" at bounding box center [614, 474] width 324 height 17
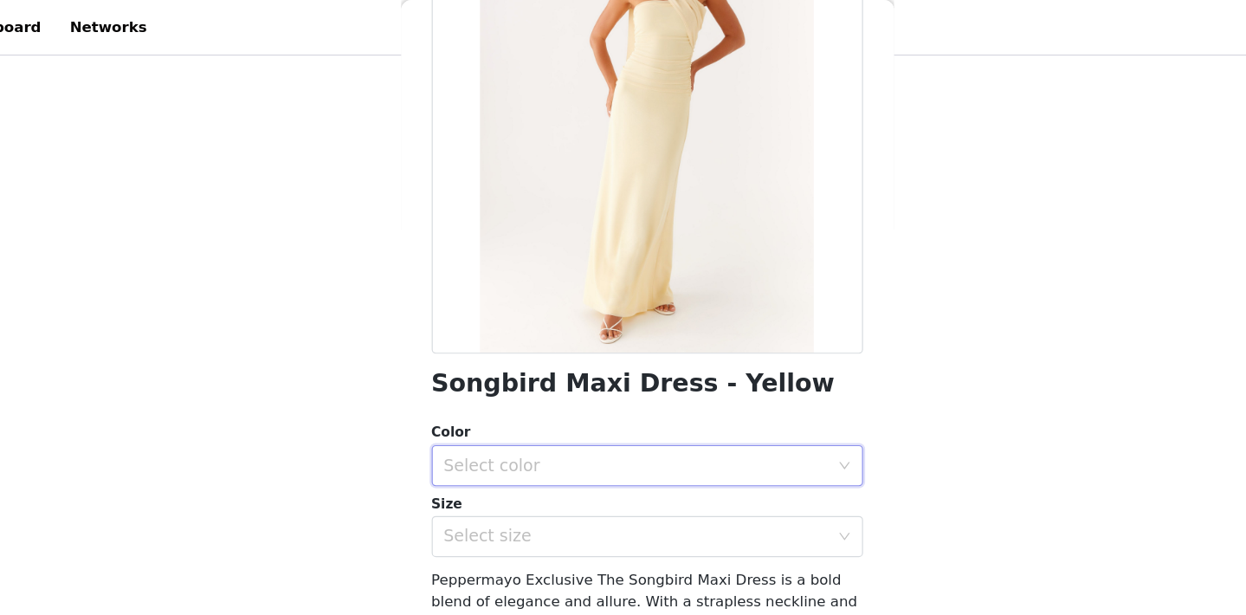
scroll to position [180, 0]
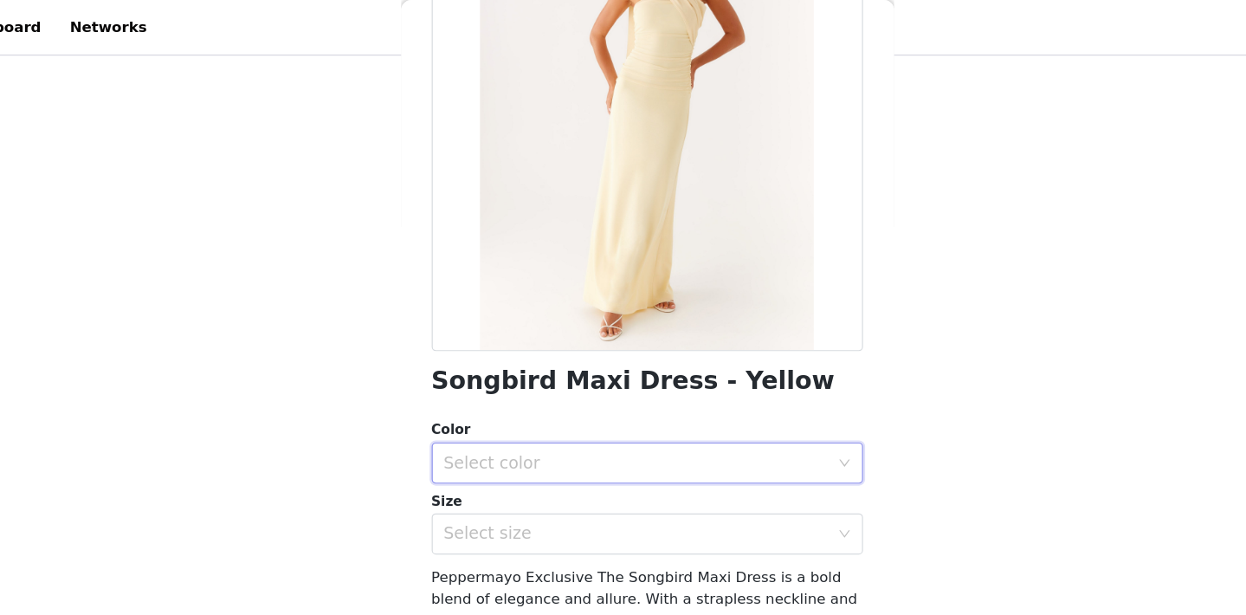
click at [452, 400] on div "Select color" at bounding box center [618, 390] width 332 height 33
click at [441, 427] on li "Yellow" at bounding box center [623, 429] width 364 height 28
click at [452, 460] on div "Select size" at bounding box center [618, 450] width 332 height 33
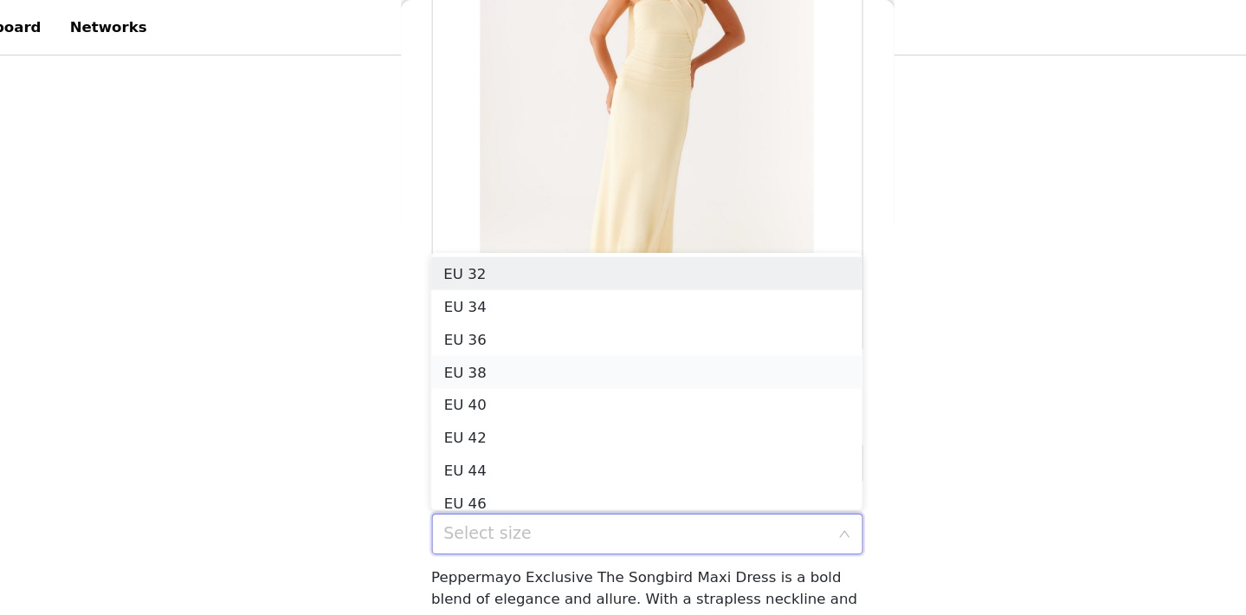
scroll to position [9, 0]
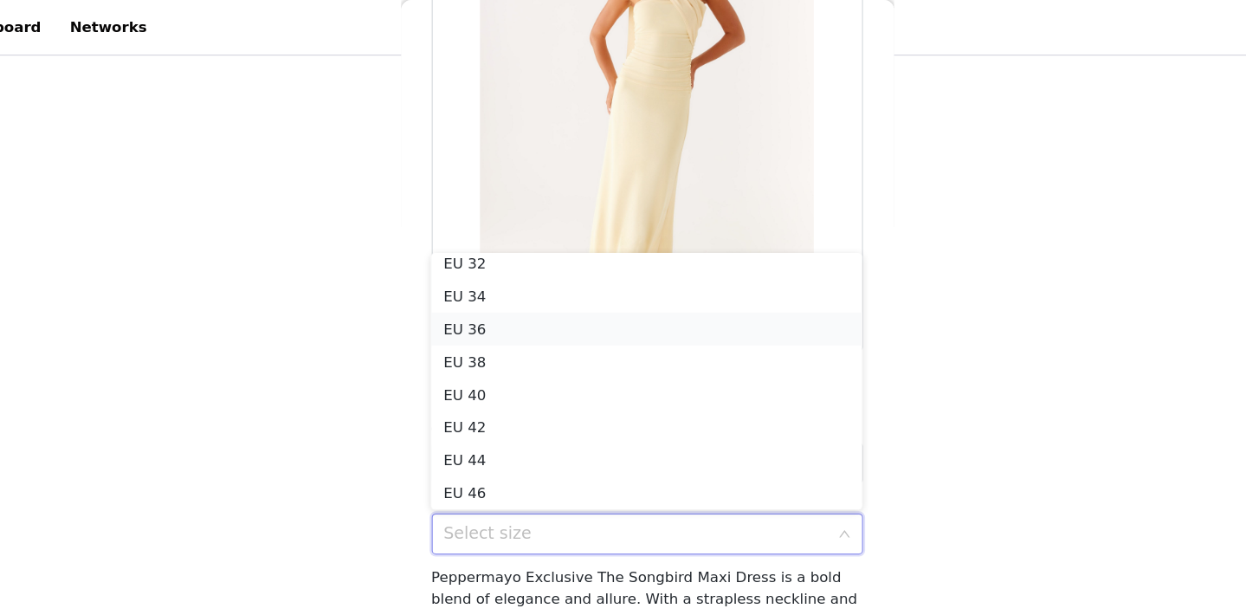
click at [441, 281] on li "EU 36" at bounding box center [623, 277] width 364 height 28
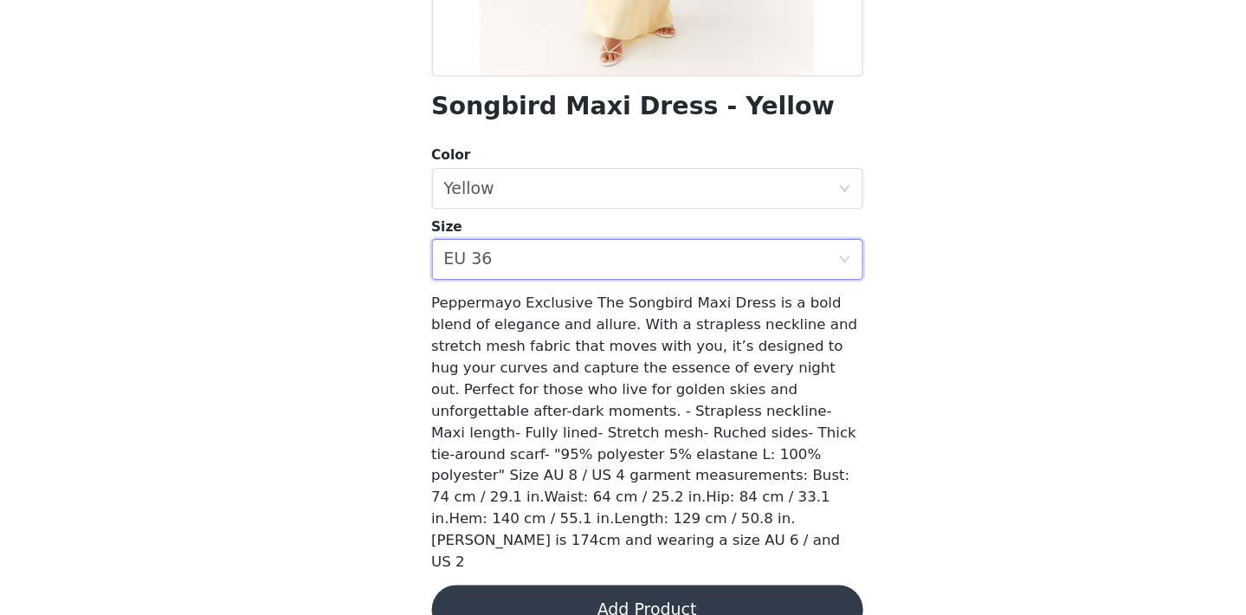
scroll to position [140, 0]
click at [575, 589] on button "Add Product" at bounding box center [623, 610] width 364 height 42
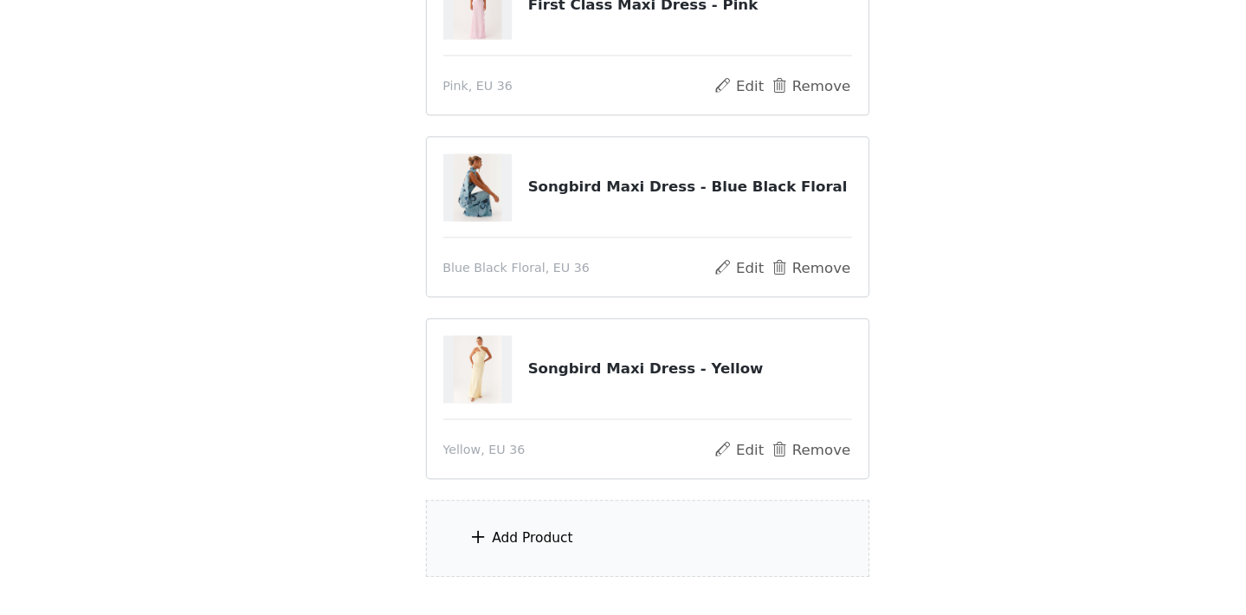
scroll to position [185, 0]
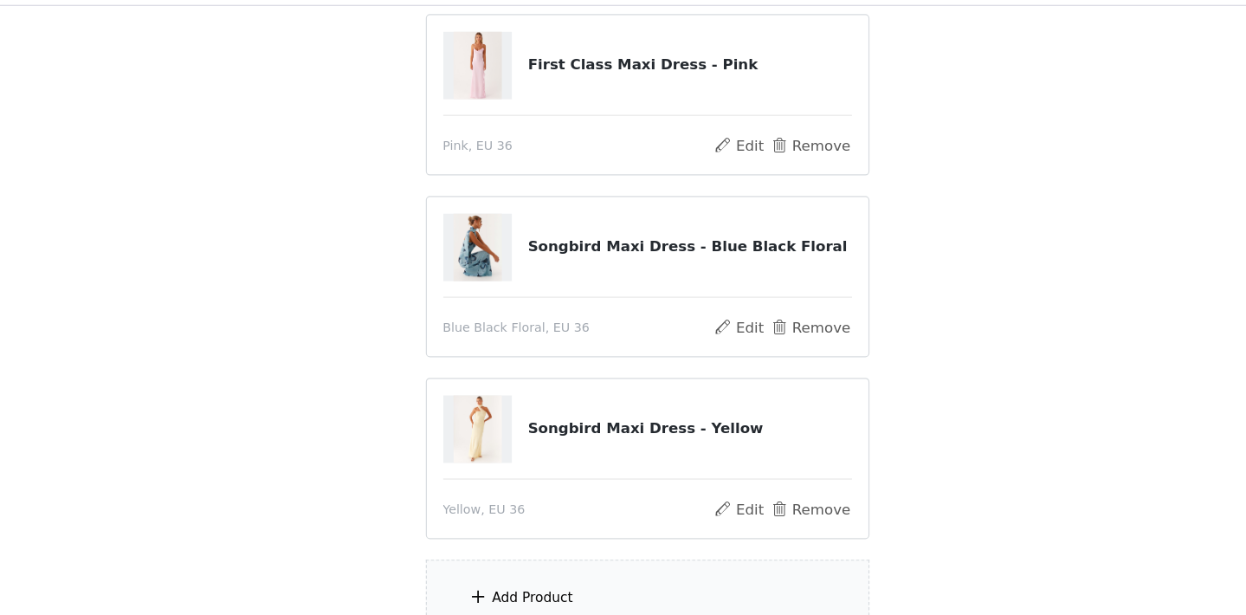
click at [493, 537] on div "Add Product" at bounding box center [527, 545] width 68 height 17
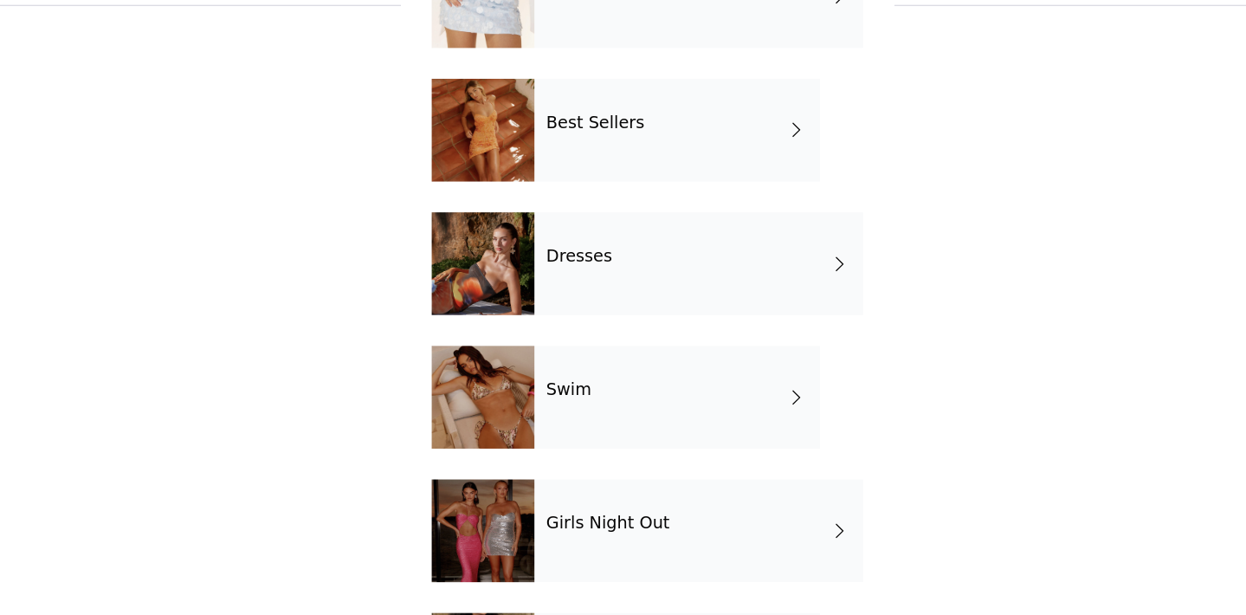
scroll to position [204, 0]
click at [528, 126] on div "Best Sellers" at bounding box center [648, 150] width 241 height 87
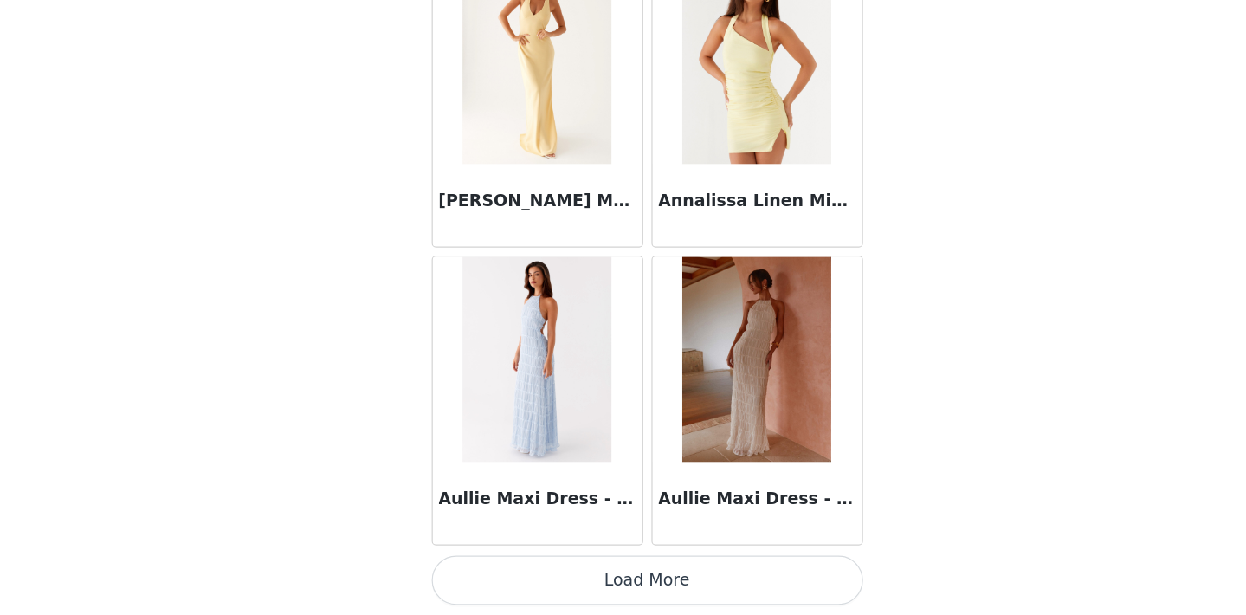
scroll to position [293, 0]
click at [536, 564] on button "Load More" at bounding box center [623, 585] width 364 height 42
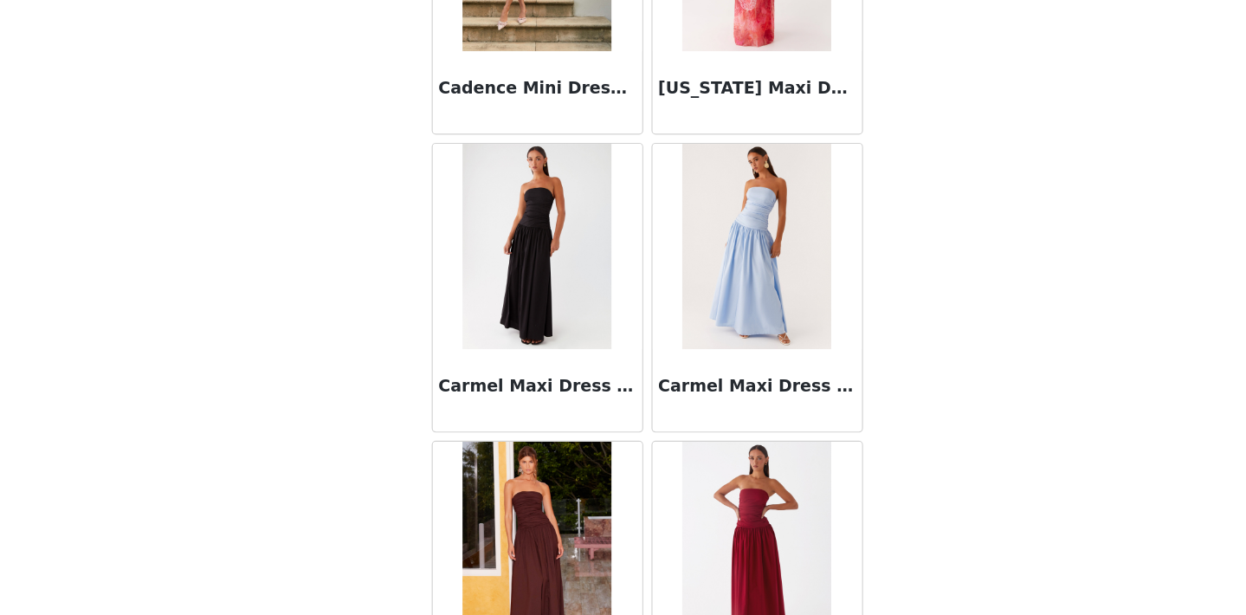
scroll to position [3636, 0]
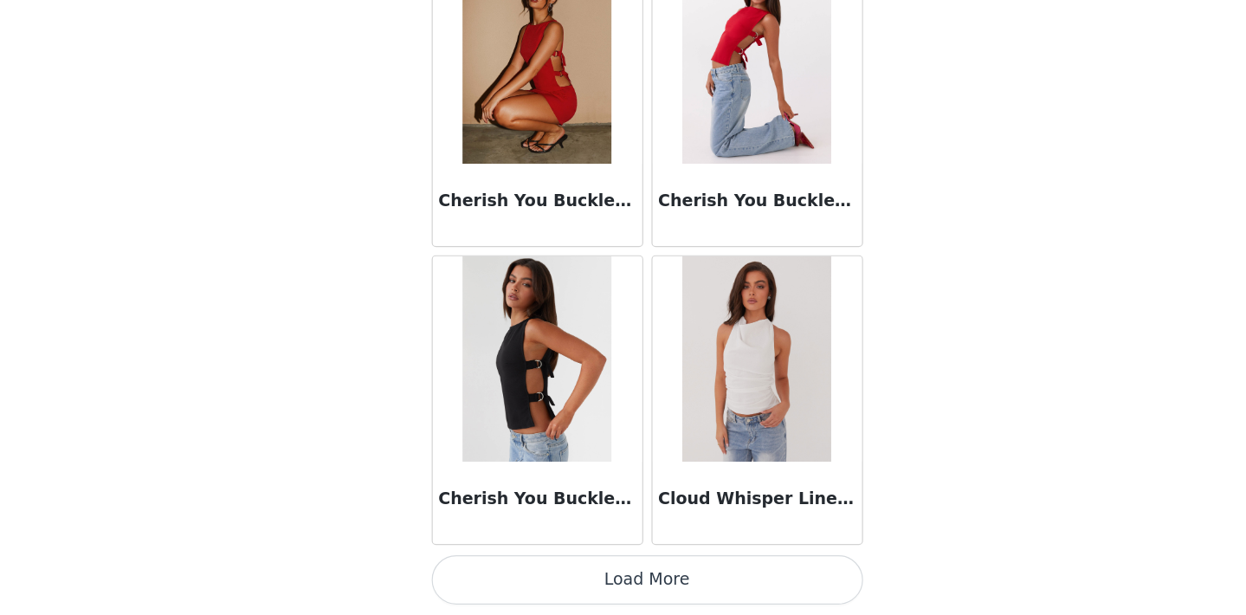
click at [544, 564] on button "Load More" at bounding box center [623, 585] width 364 height 42
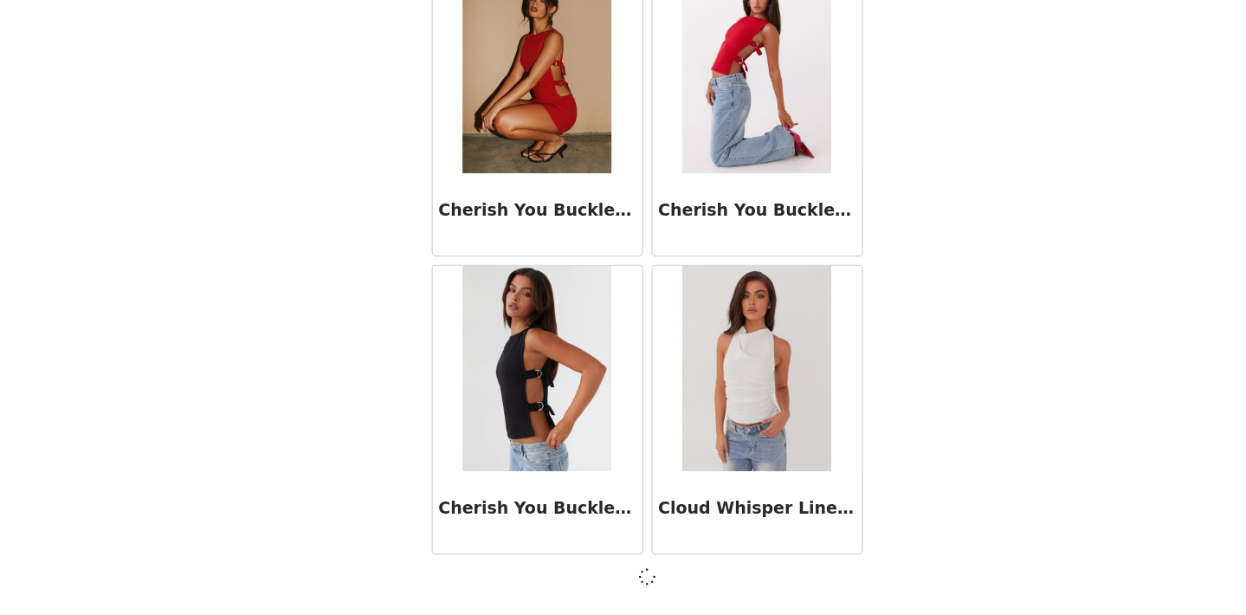
scroll to position [293, 0]
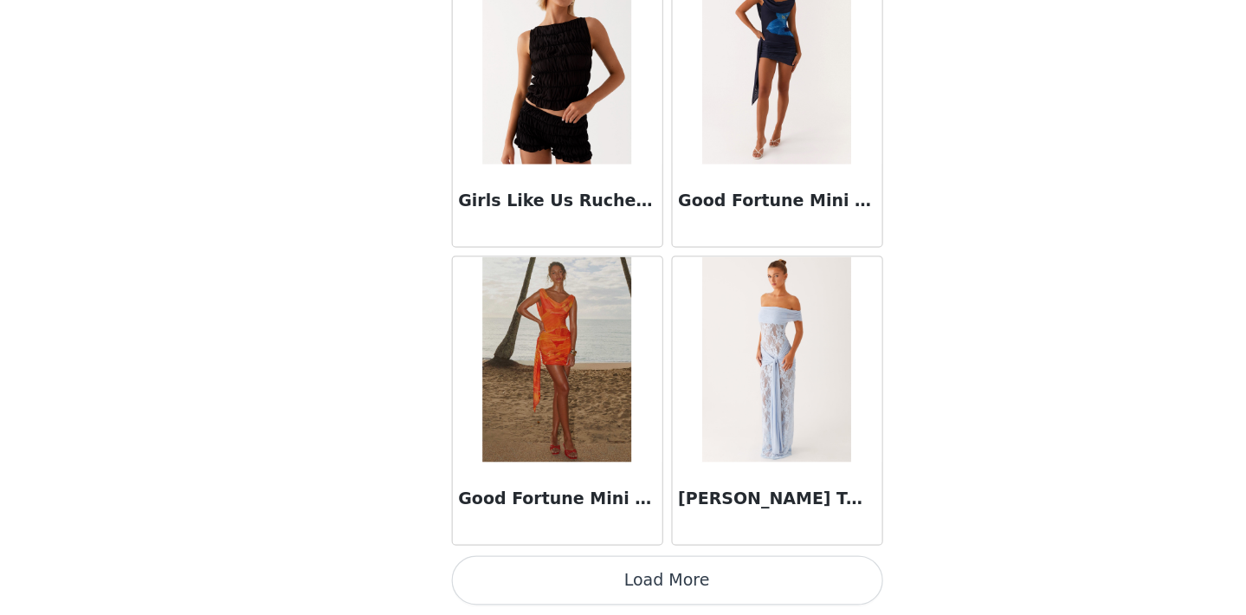
click at [576, 564] on button "Load More" at bounding box center [623, 585] width 364 height 42
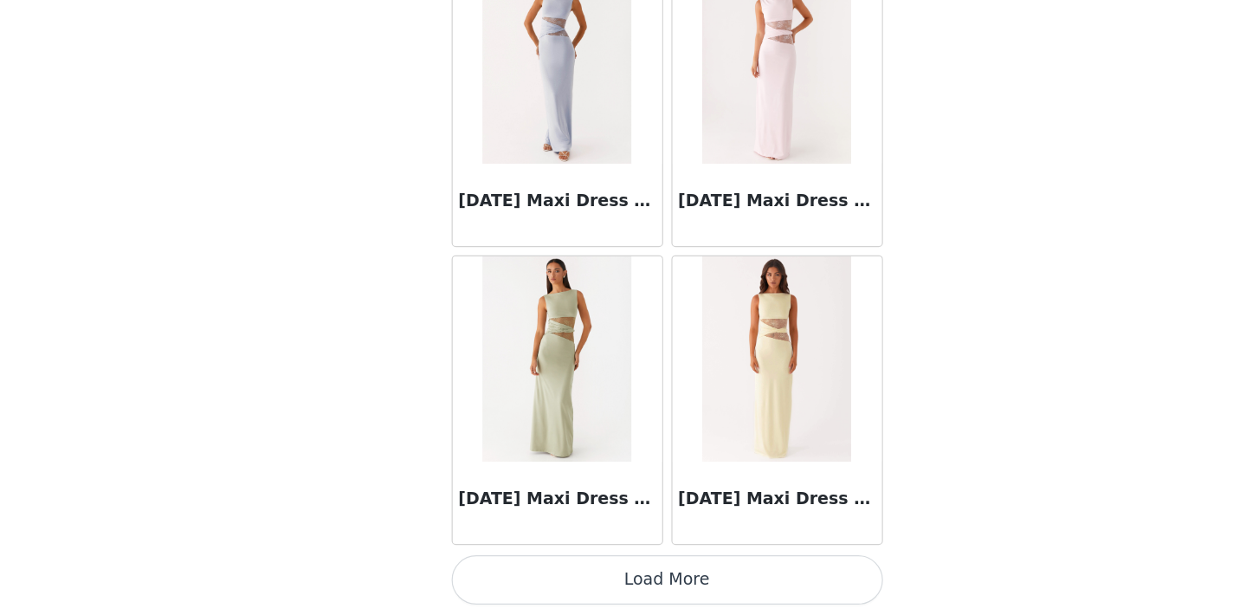
click at [553, 564] on button "Load More" at bounding box center [623, 585] width 364 height 42
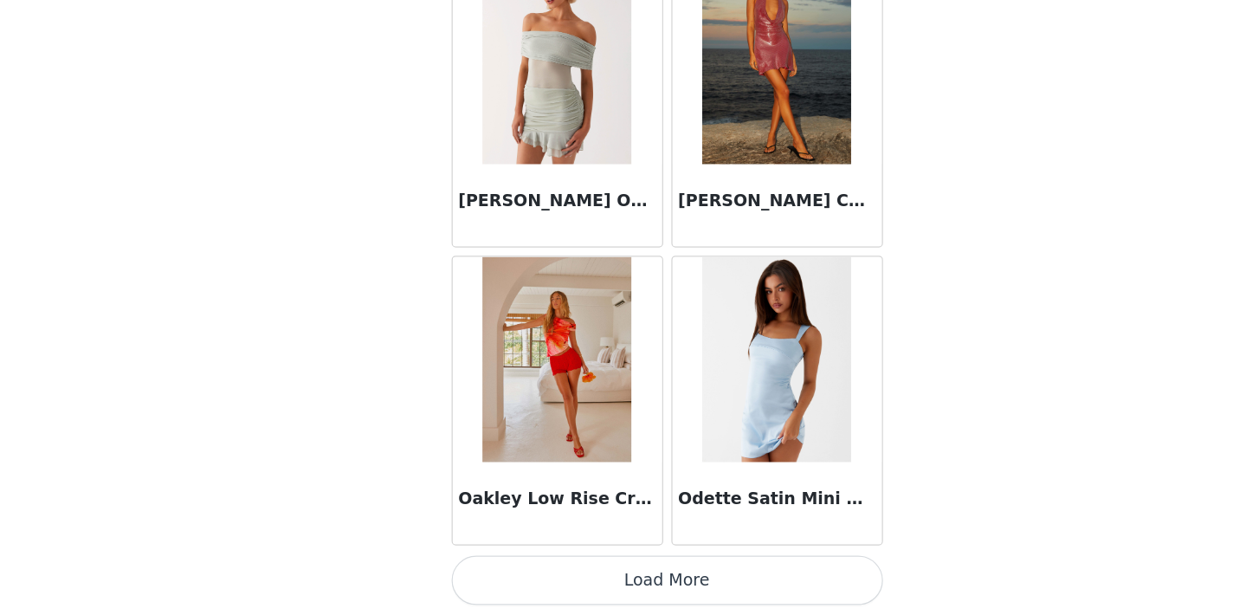
click at [576, 564] on button "Load More" at bounding box center [623, 585] width 364 height 42
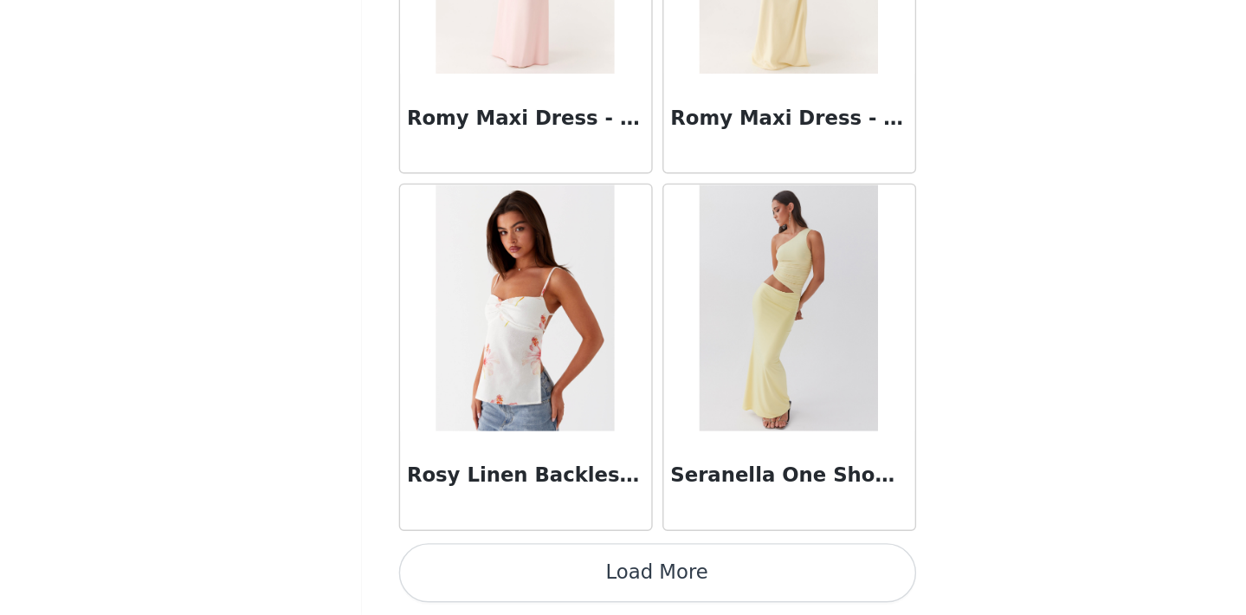
click at [465, 564] on button "Load More" at bounding box center [623, 585] width 364 height 42
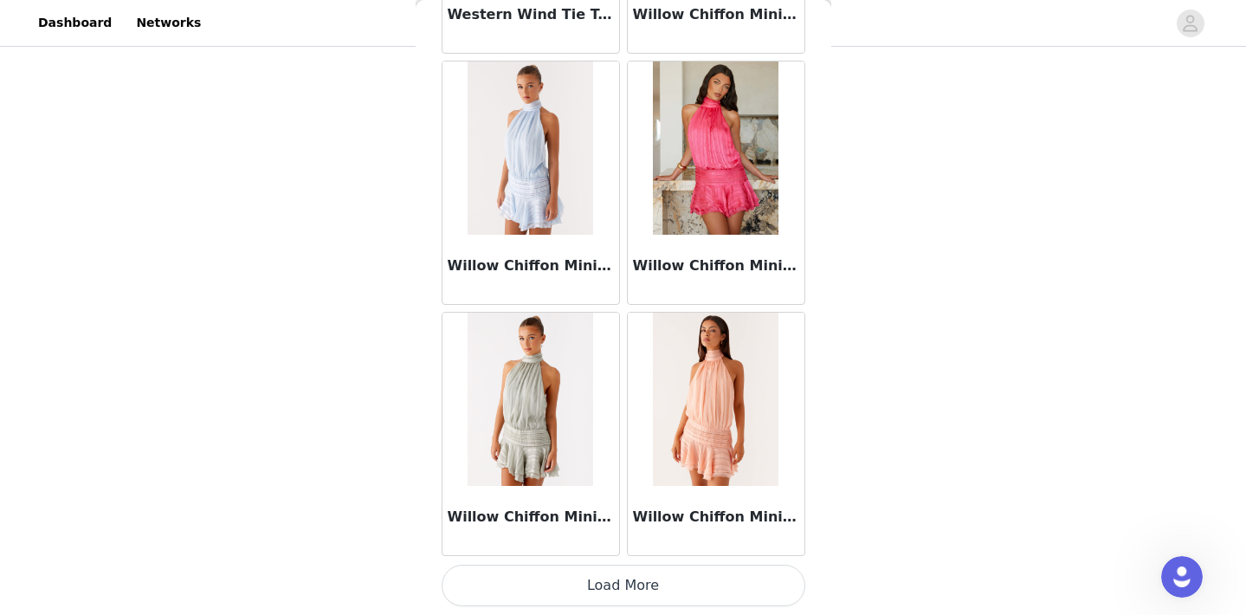
click at [626, 593] on button "Load More" at bounding box center [623, 585] width 364 height 42
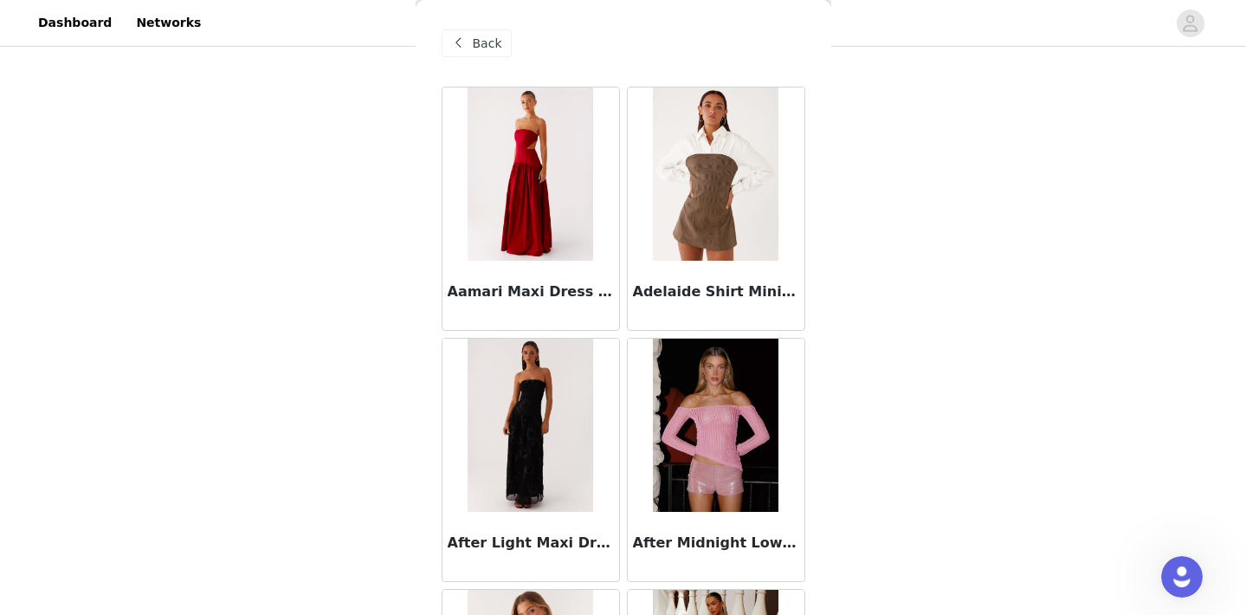
scroll to position [0, 0]
click at [486, 45] on span "Back" at bounding box center [487, 44] width 29 height 18
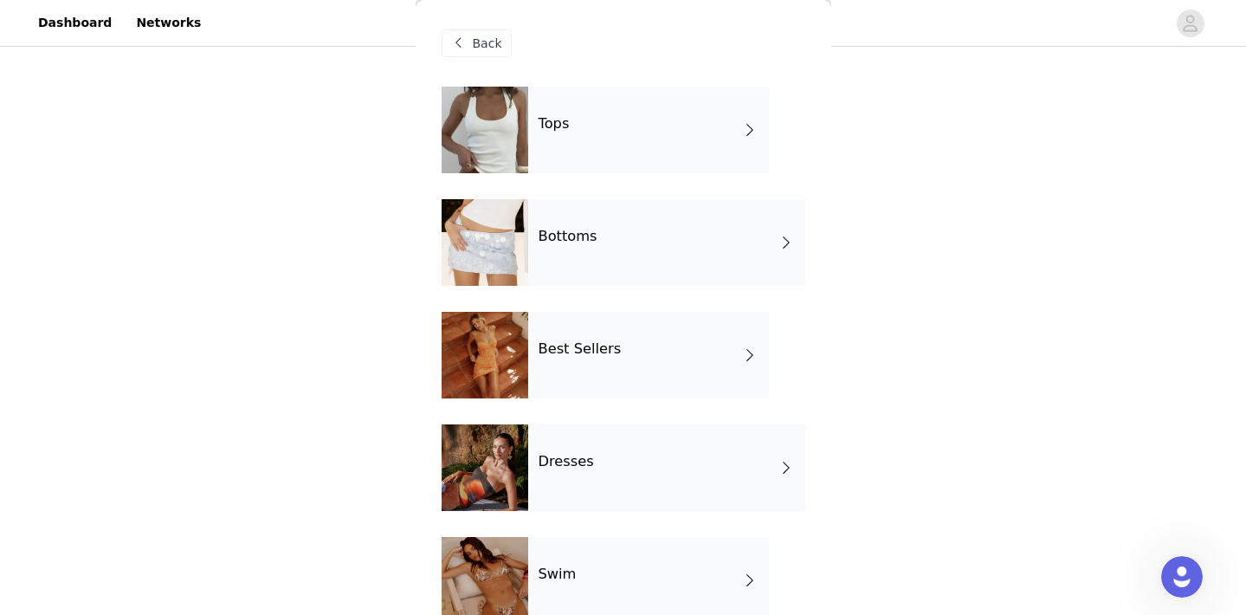
click at [577, 476] on div "Dresses" at bounding box center [666, 467] width 277 height 87
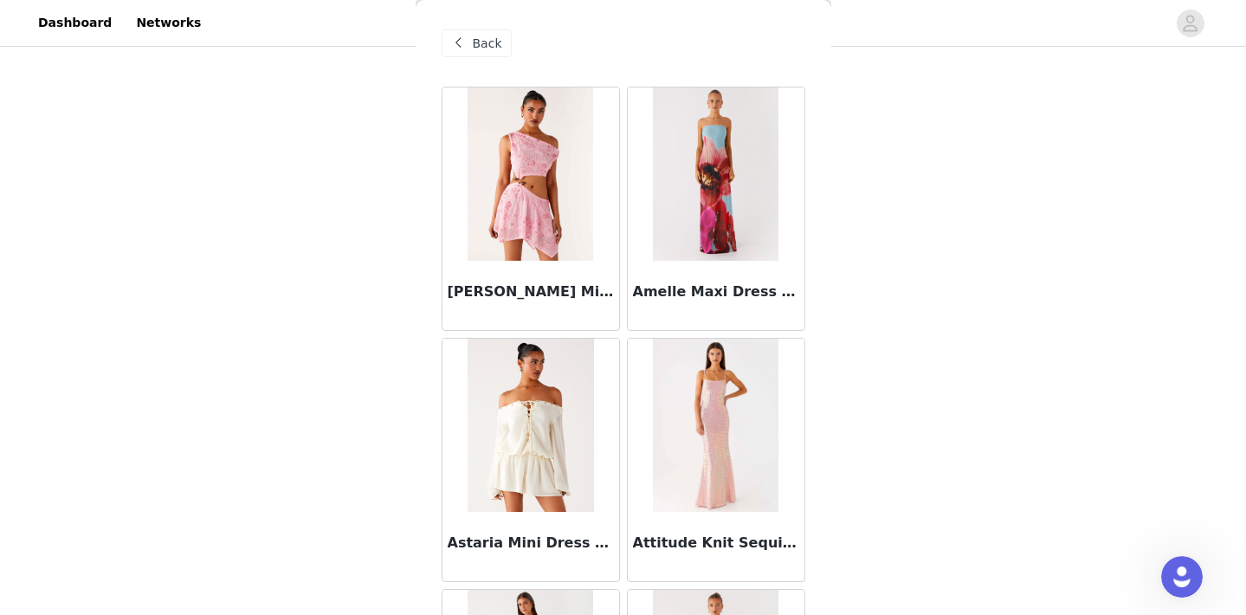
scroll to position [708, 0]
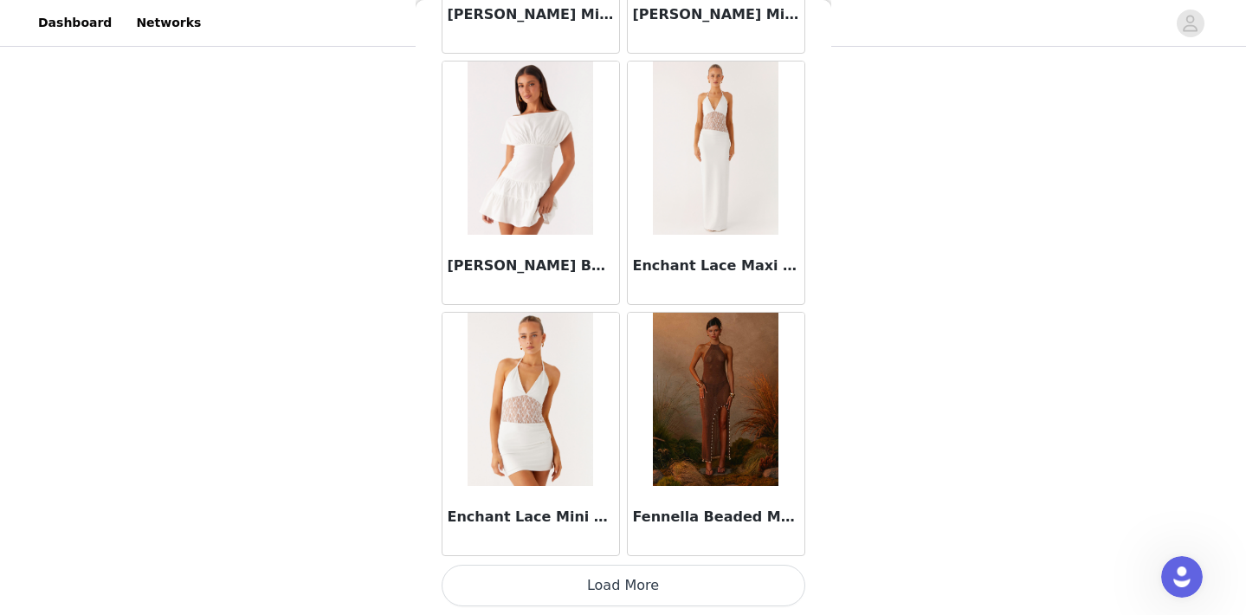
click at [605, 582] on button "Load More" at bounding box center [623, 585] width 364 height 42
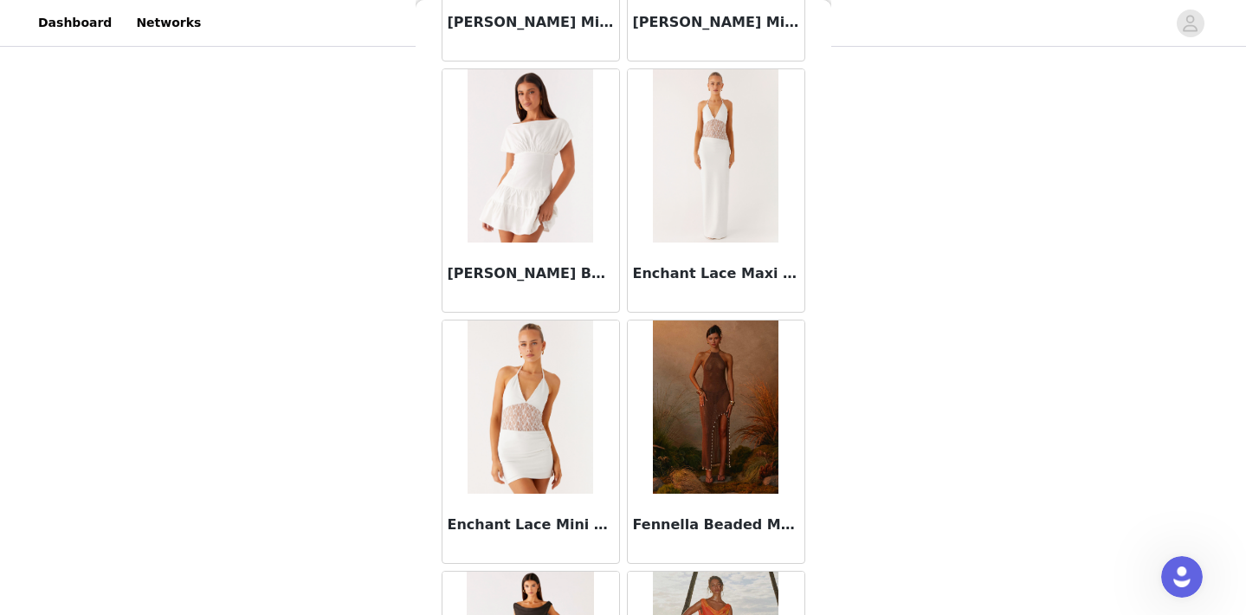
scroll to position [293, 0]
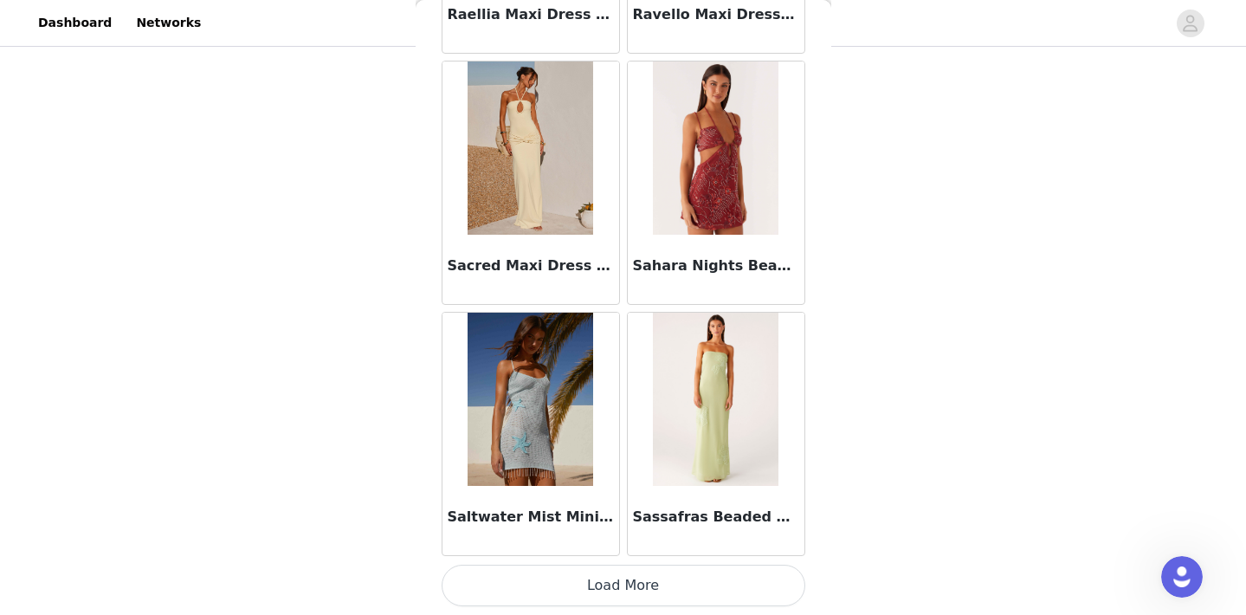
click at [661, 579] on button "Load More" at bounding box center [623, 585] width 364 height 42
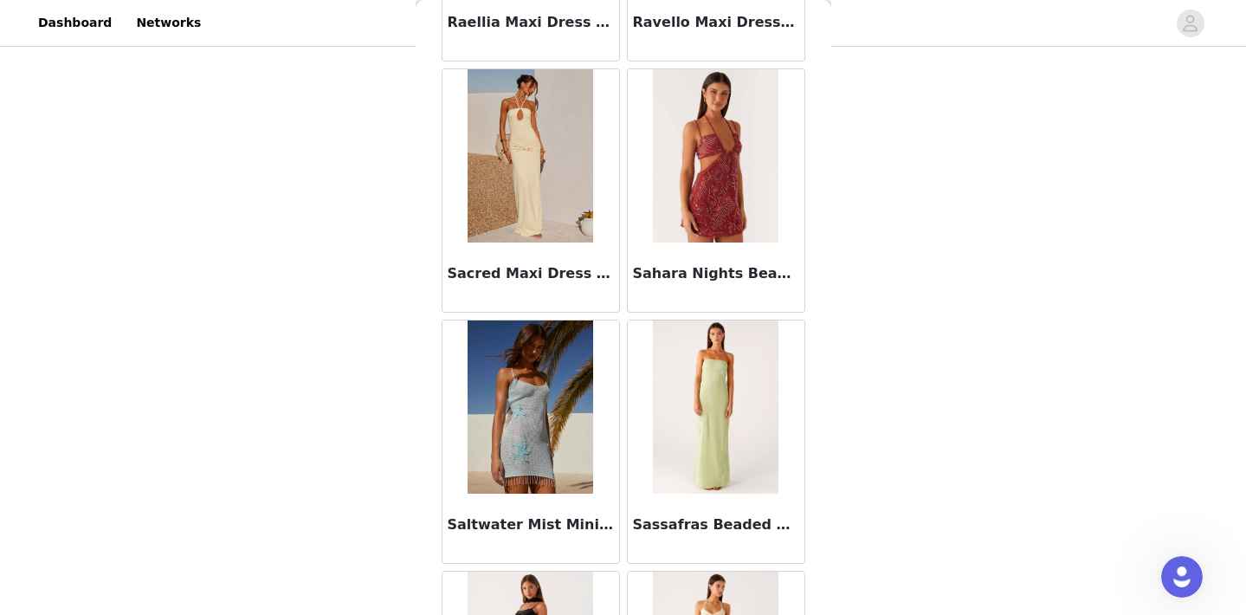
click at [705, 486] on img at bounding box center [716, 406] width 126 height 173
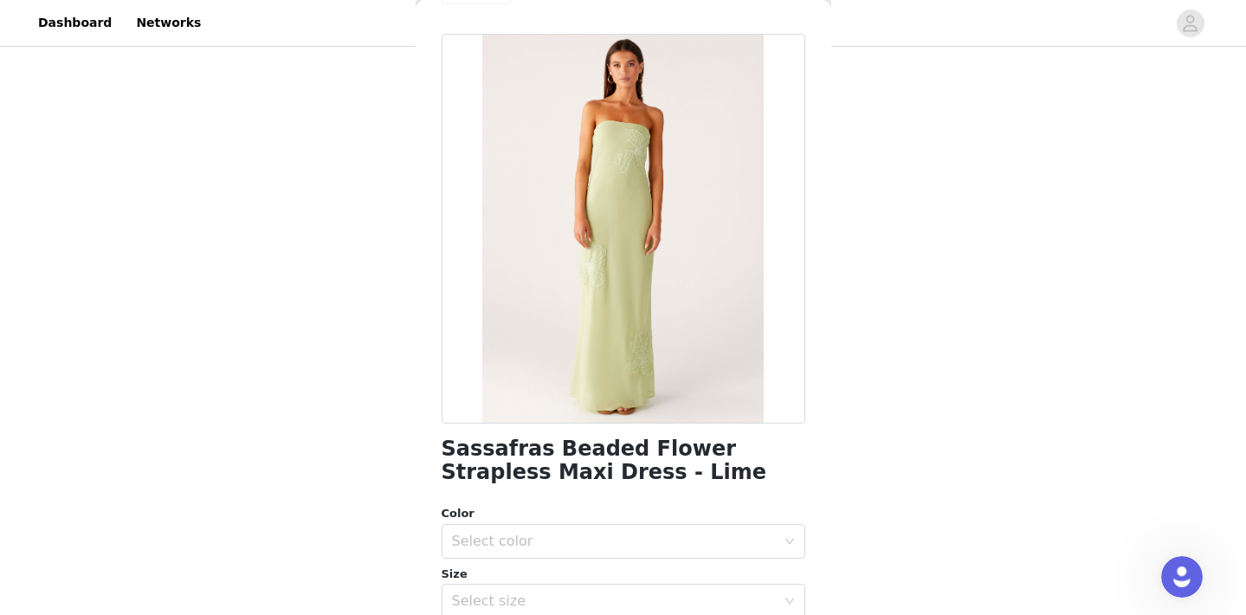
scroll to position [83, 0]
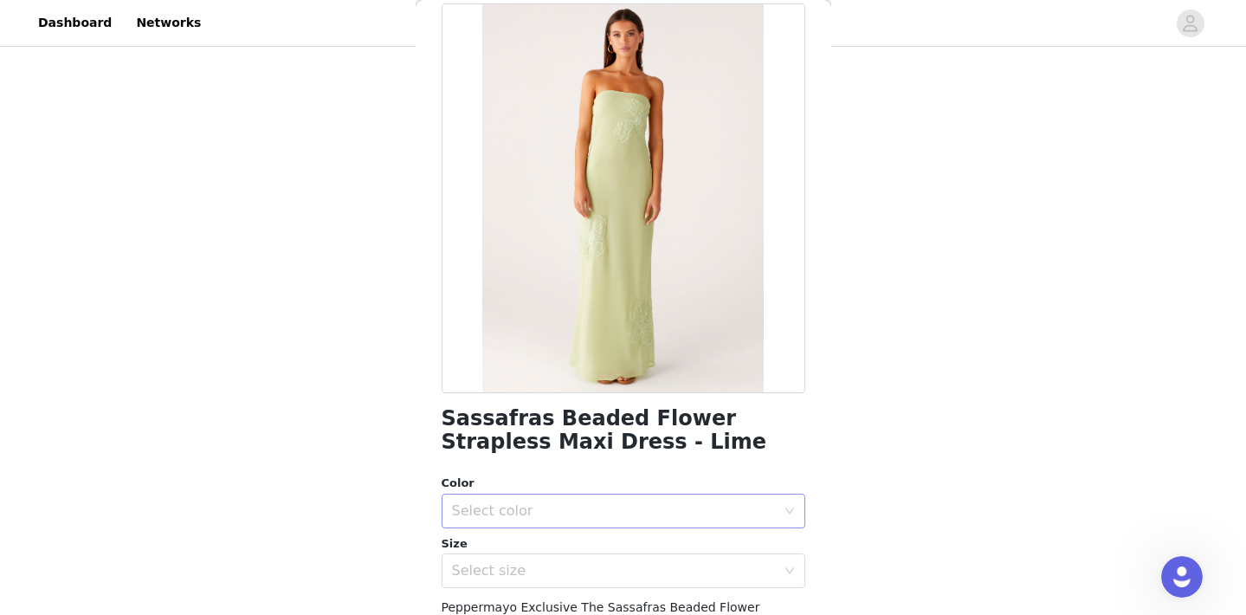
click at [523, 509] on div "Select color" at bounding box center [614, 510] width 324 height 17
click at [500, 550] on li "Lime" at bounding box center [623, 548] width 364 height 28
click at [501, 570] on div "Select size" at bounding box center [614, 570] width 324 height 17
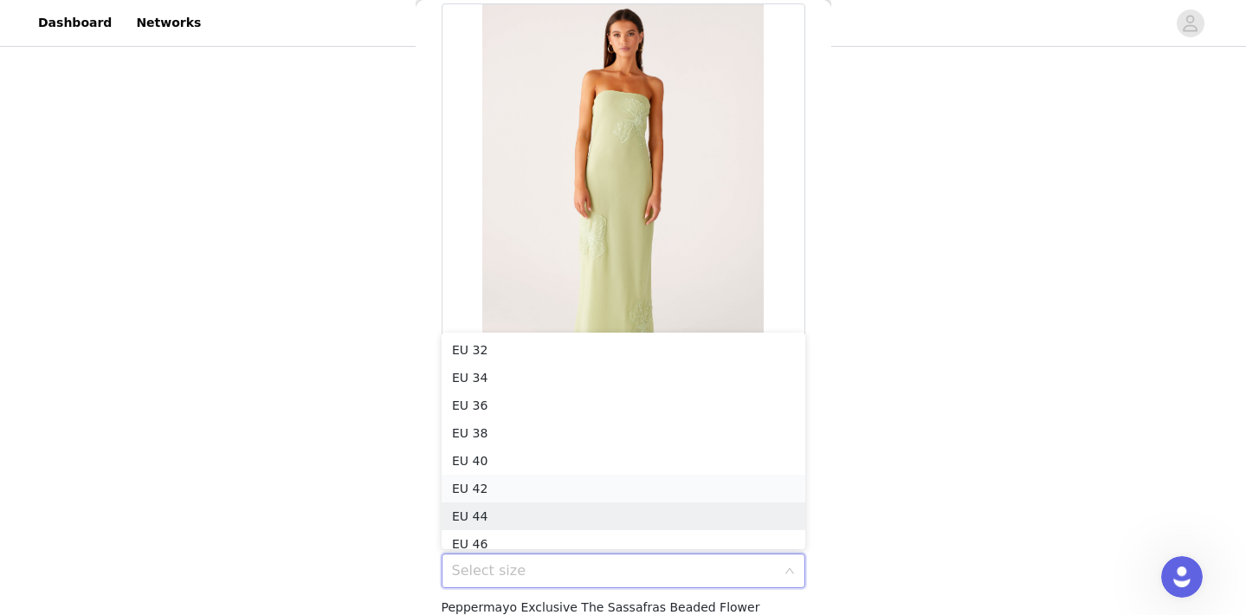
scroll to position [9, 0]
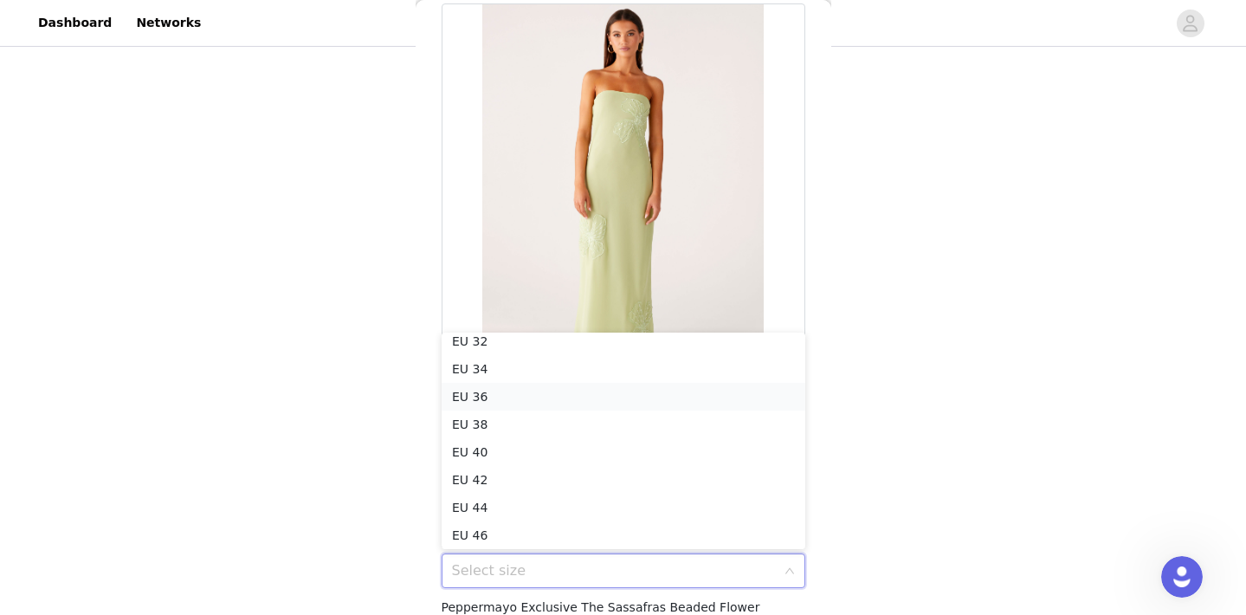
click at [525, 395] on li "EU 36" at bounding box center [623, 397] width 364 height 28
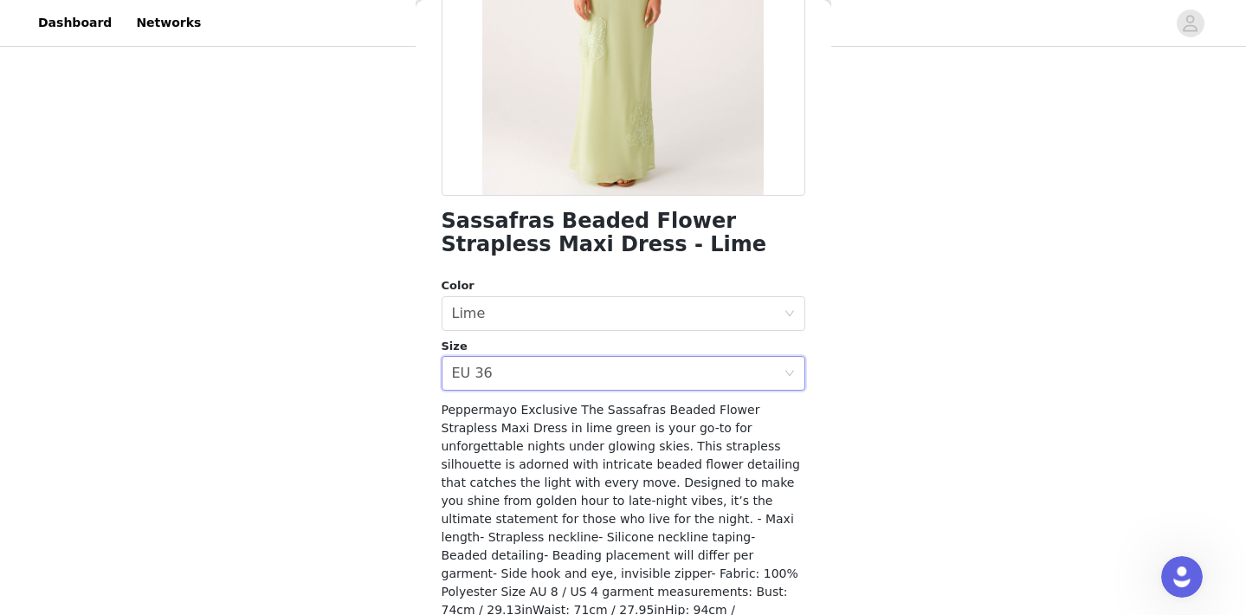
scroll to position [355, 0]
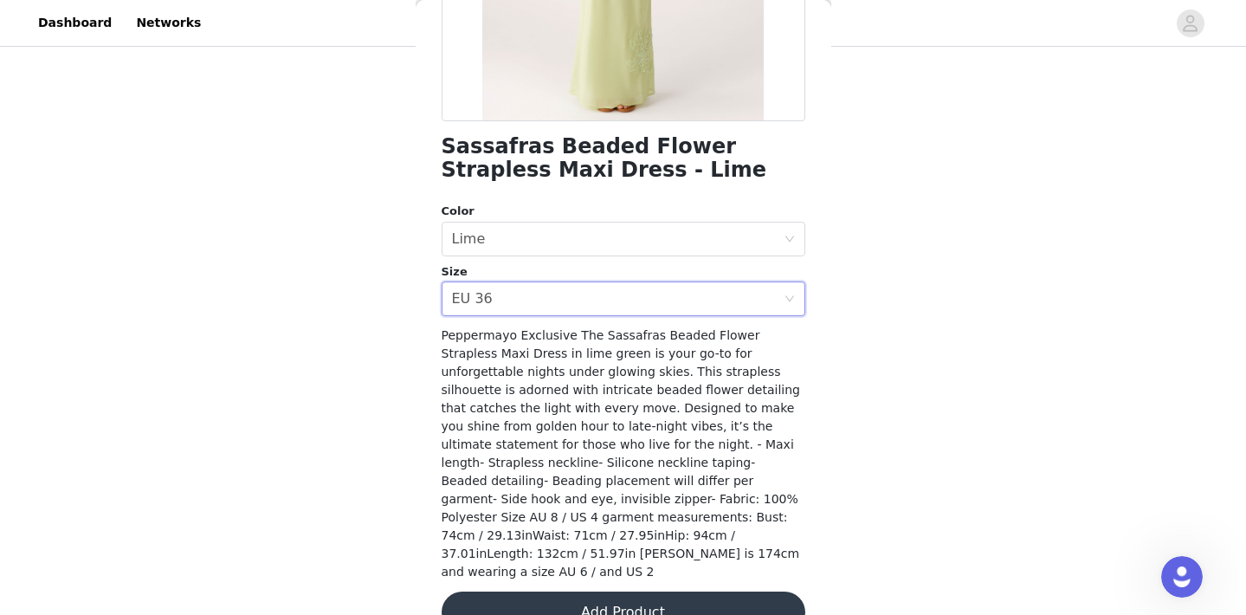
click at [591, 591] on button "Add Product" at bounding box center [623, 612] width 364 height 42
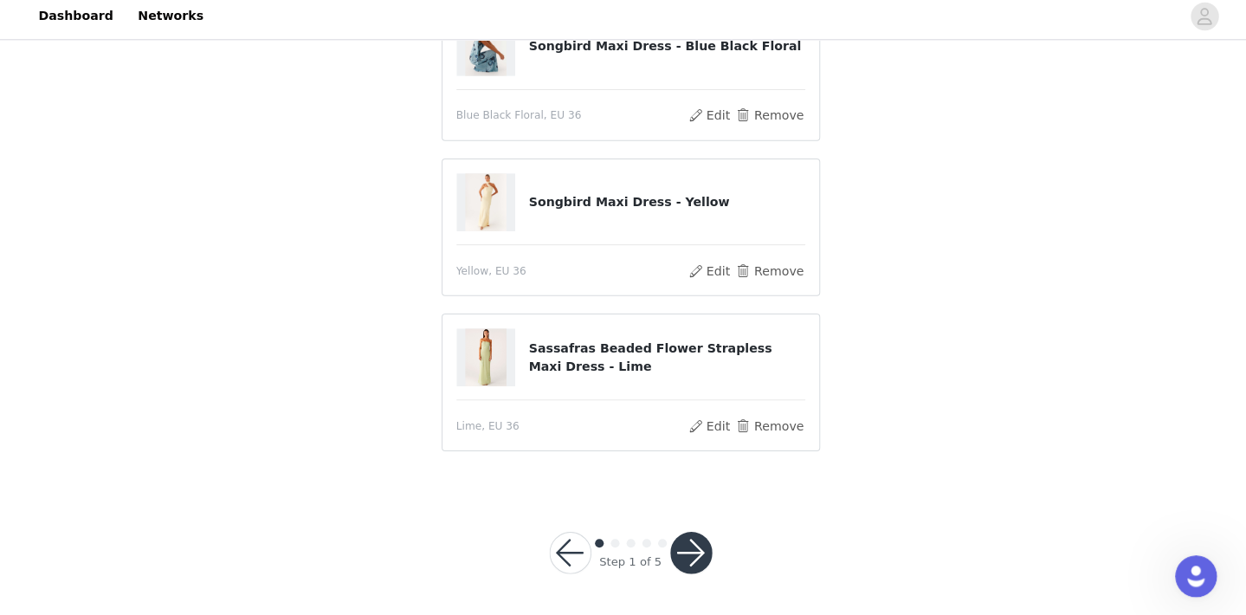
scroll to position [335, 0]
click at [680, 544] on button "button" at bounding box center [683, 553] width 42 height 42
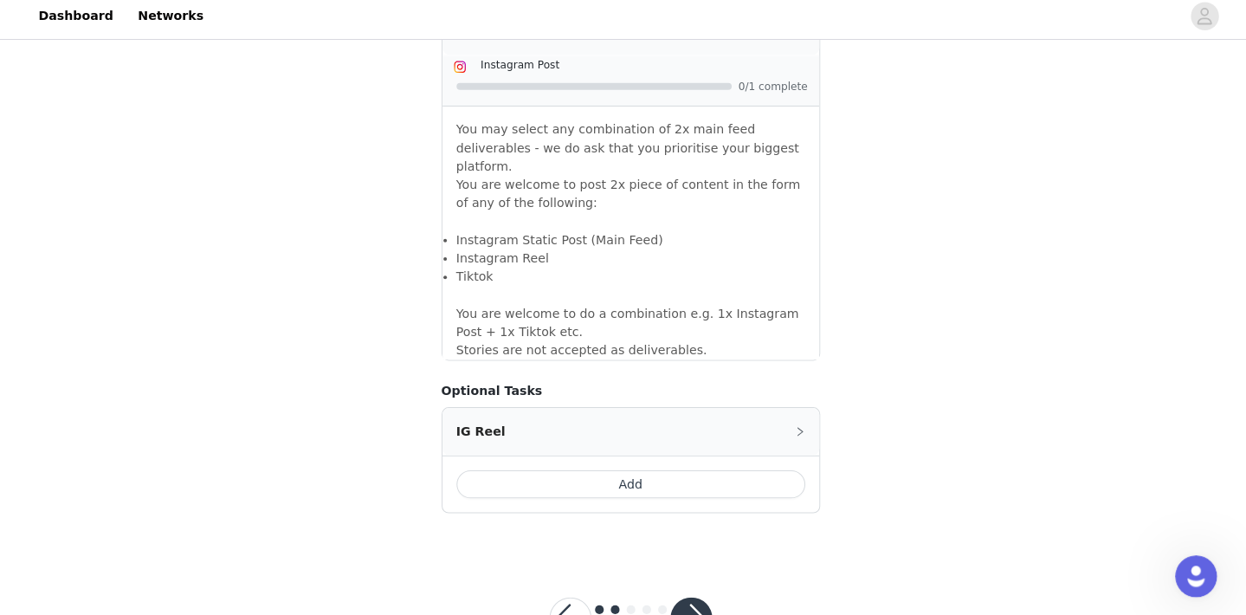
scroll to position [1535, 0]
click at [680, 597] on button "button" at bounding box center [683, 618] width 42 height 42
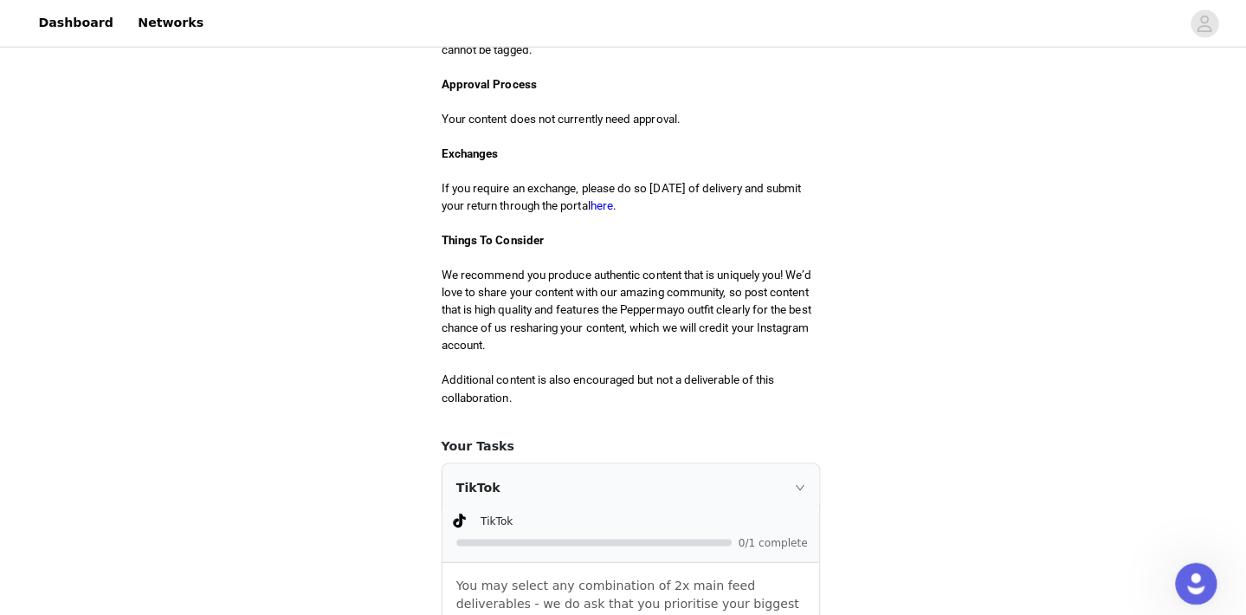
scroll to position [710, 0]
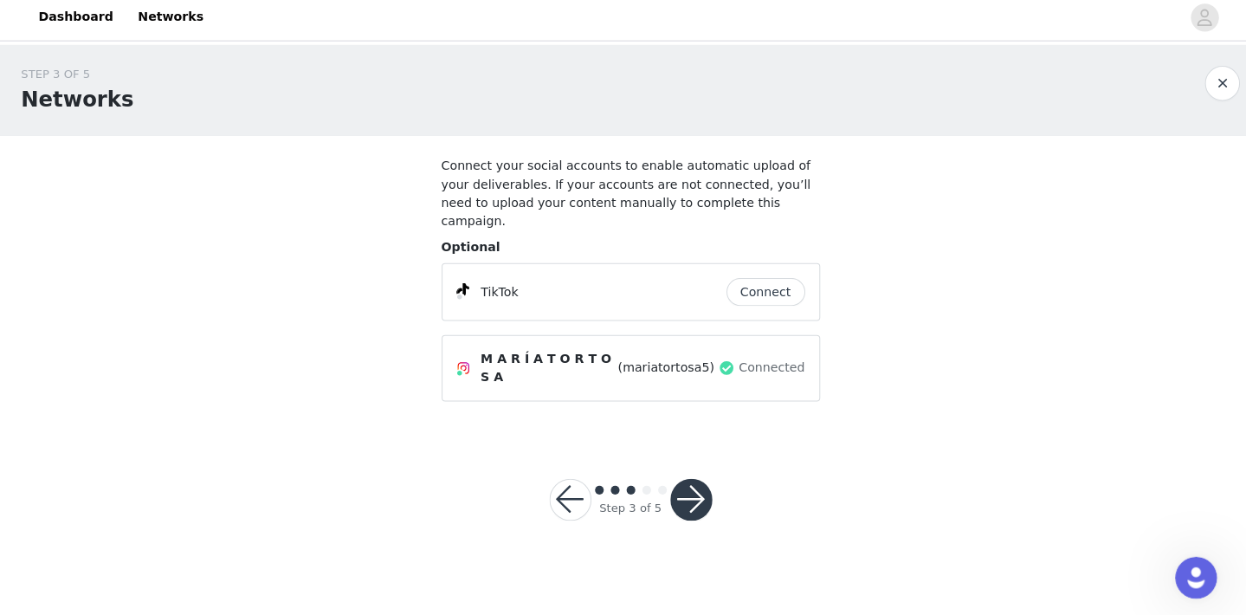
click at [754, 280] on button "Connect" at bounding box center [757, 294] width 78 height 28
click at [686, 479] on button "button" at bounding box center [683, 500] width 42 height 42
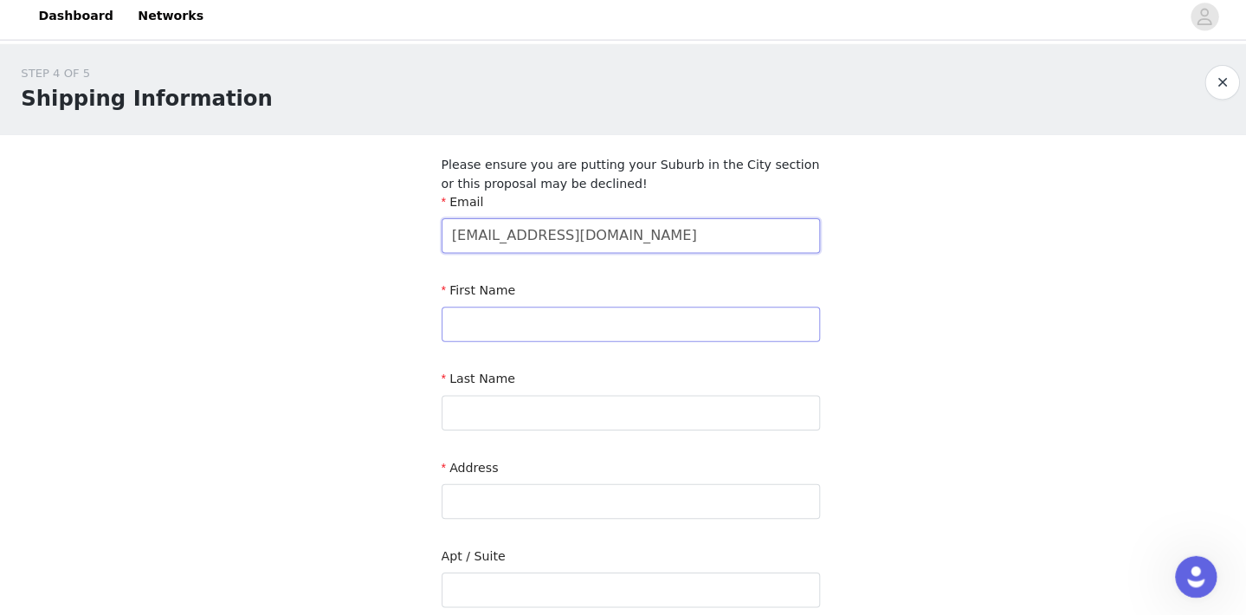
type input "tortosaacostamaria@gmail.com"
type input "Maria"
click at [524, 423] on input "Tortosa" at bounding box center [623, 414] width 374 height 35
type input "Tortosa Acosta"
click at [574, 506] on input "text" at bounding box center [623, 502] width 374 height 35
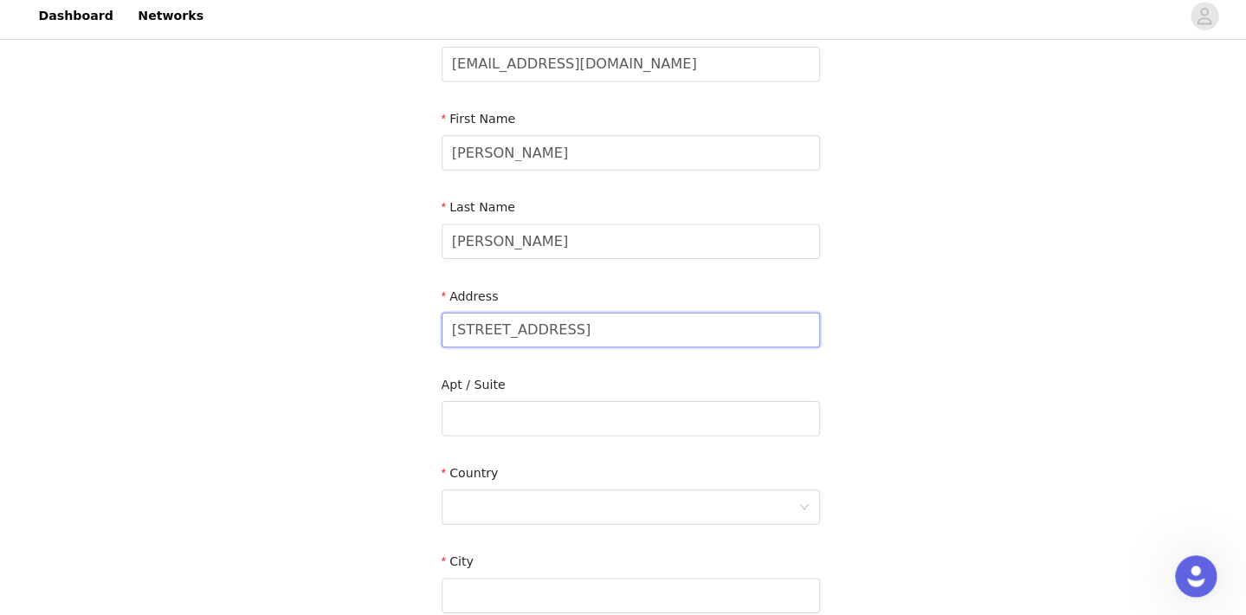
scroll to position [272, 0]
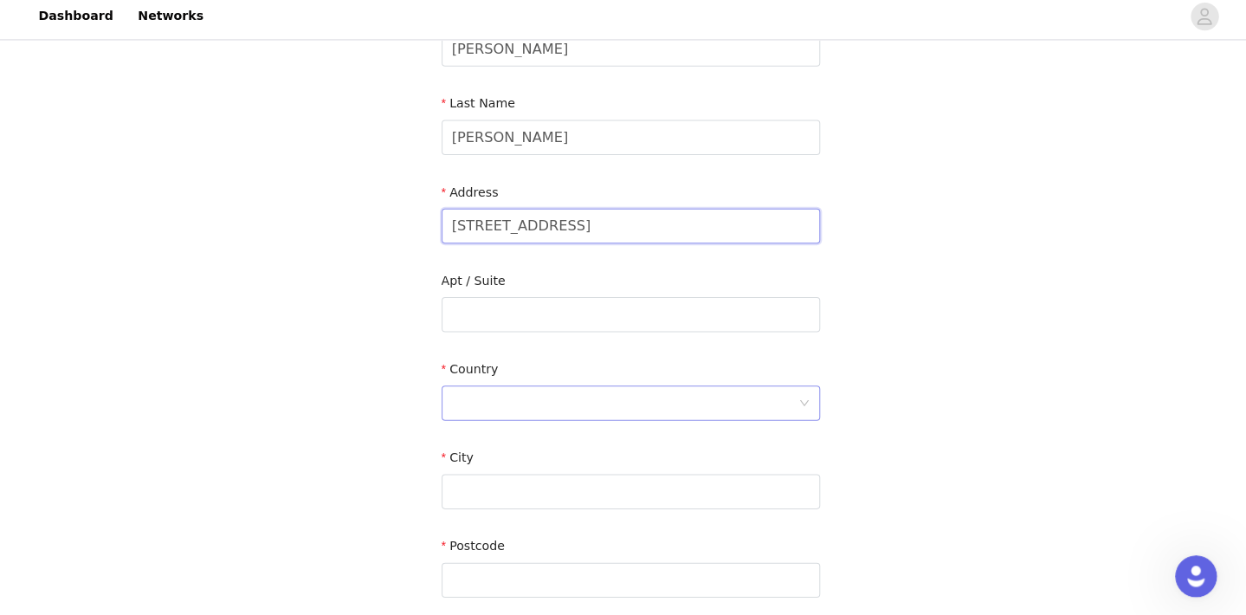
type input "Camino de las galeras 56"
click at [529, 399] on div at bounding box center [618, 405] width 342 height 33
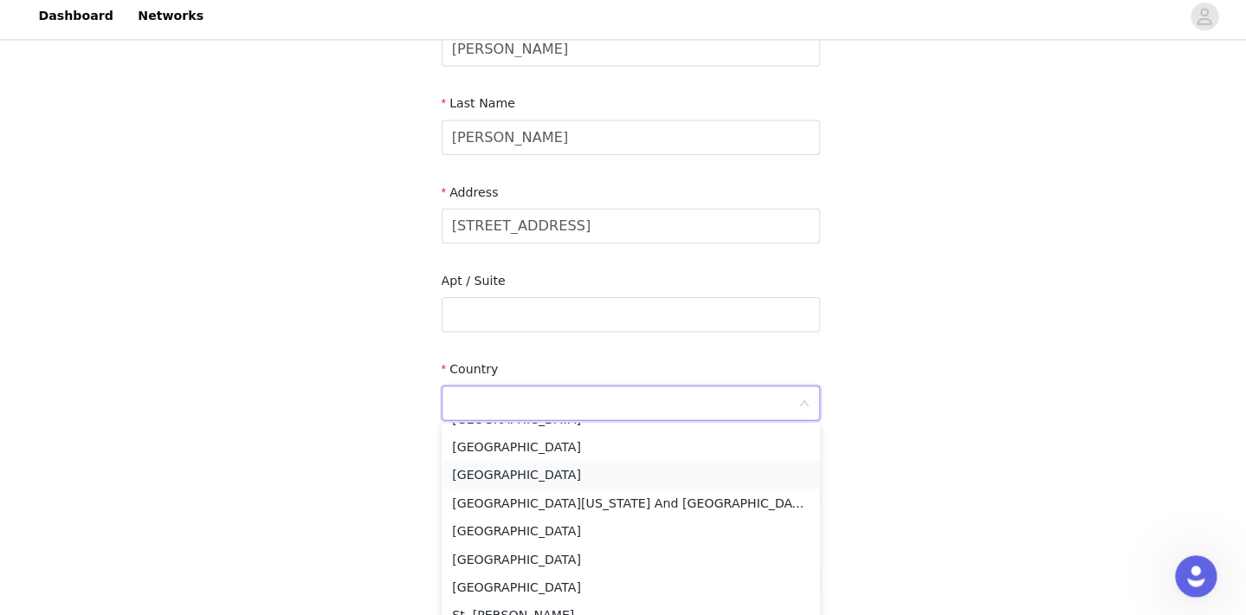
scroll to position [5427, 0]
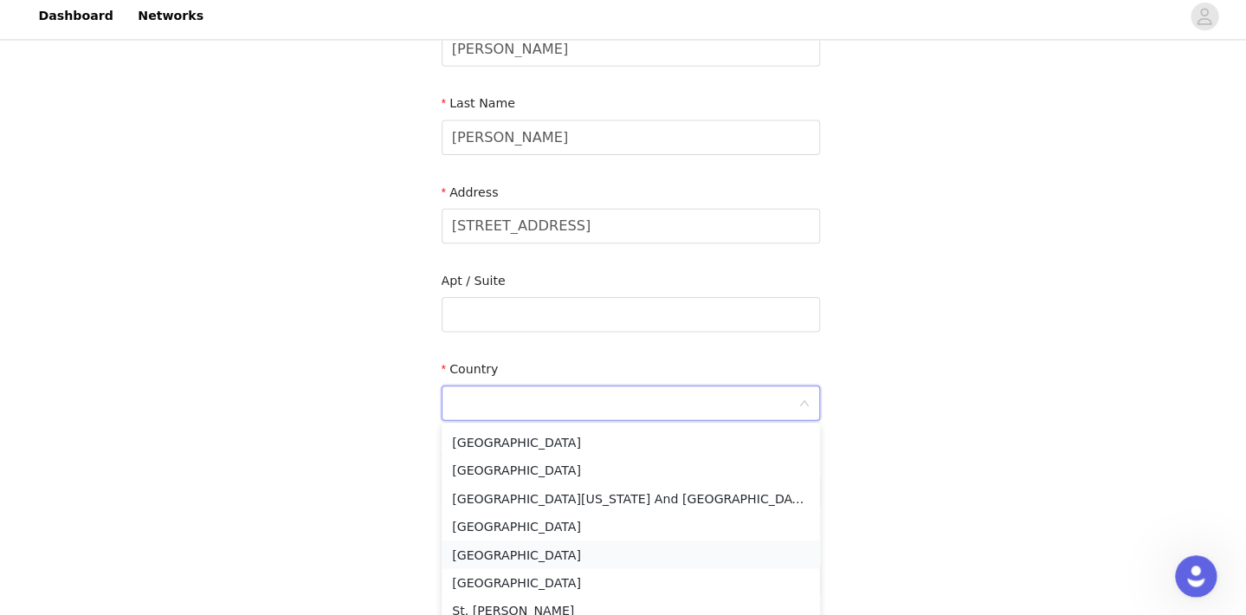
click at [480, 542] on li "Spain" at bounding box center [623, 555] width 374 height 28
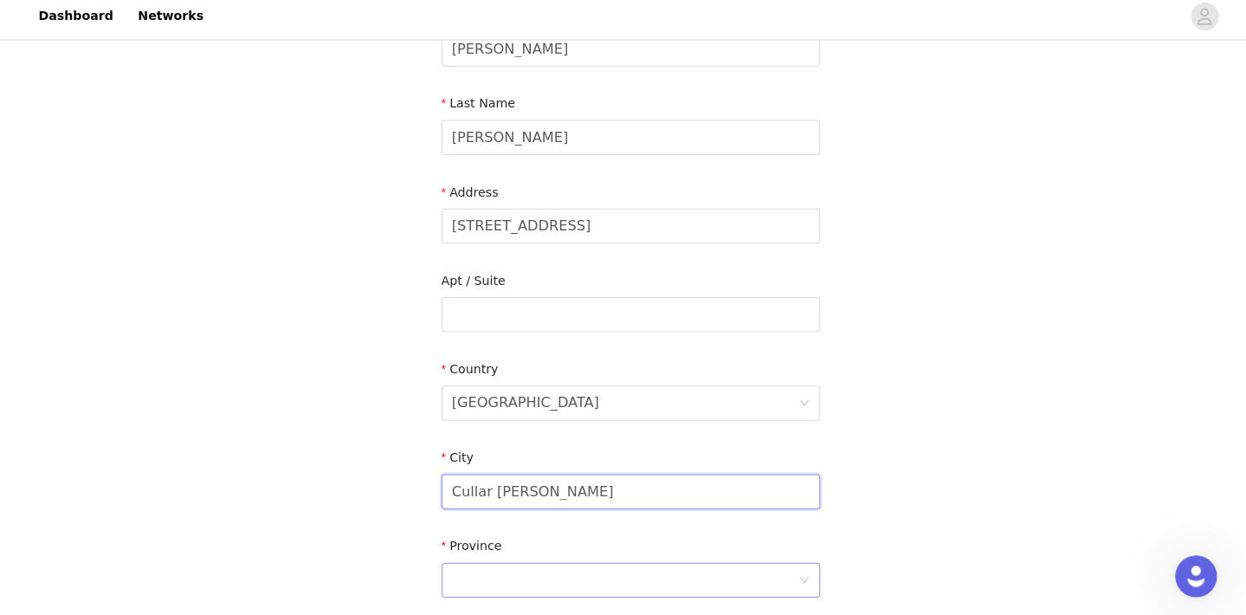
type input "Cullar Vega"
click at [467, 566] on div at bounding box center [618, 579] width 342 height 33
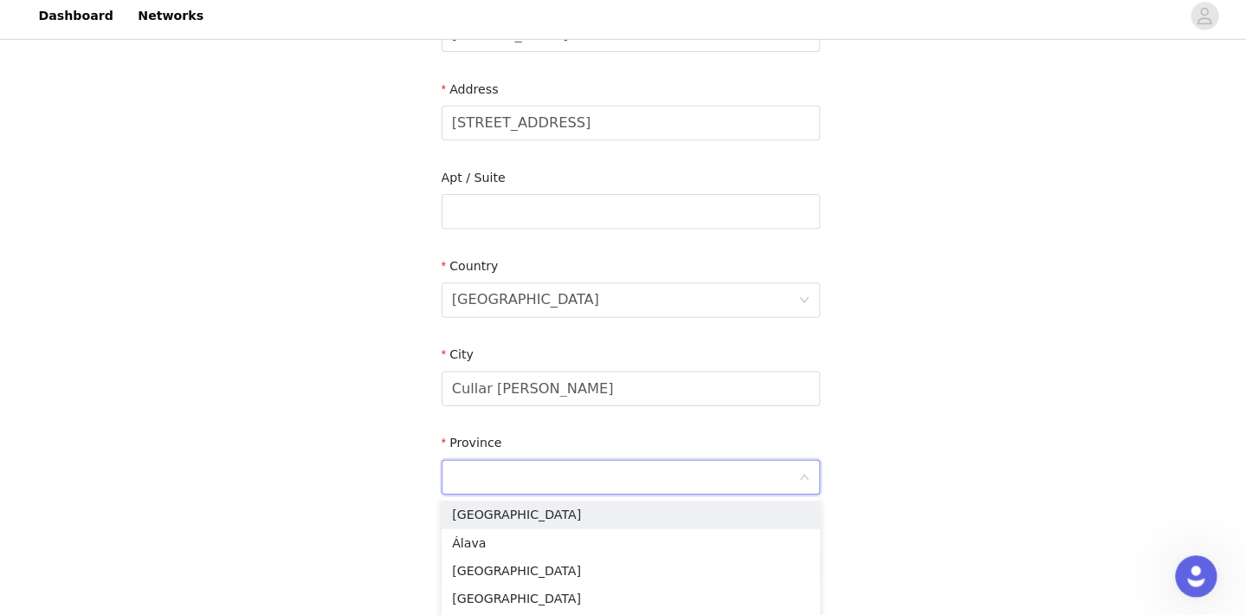
scroll to position [402, 0]
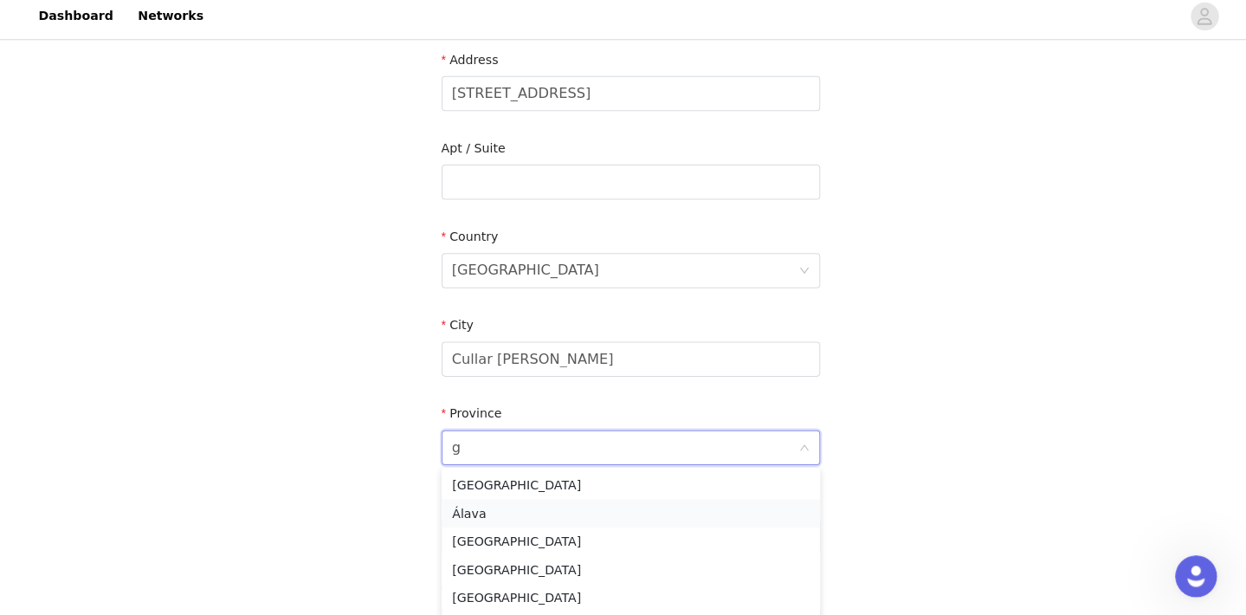
type input "gr"
click at [526, 473] on li "Granada" at bounding box center [623, 487] width 374 height 28
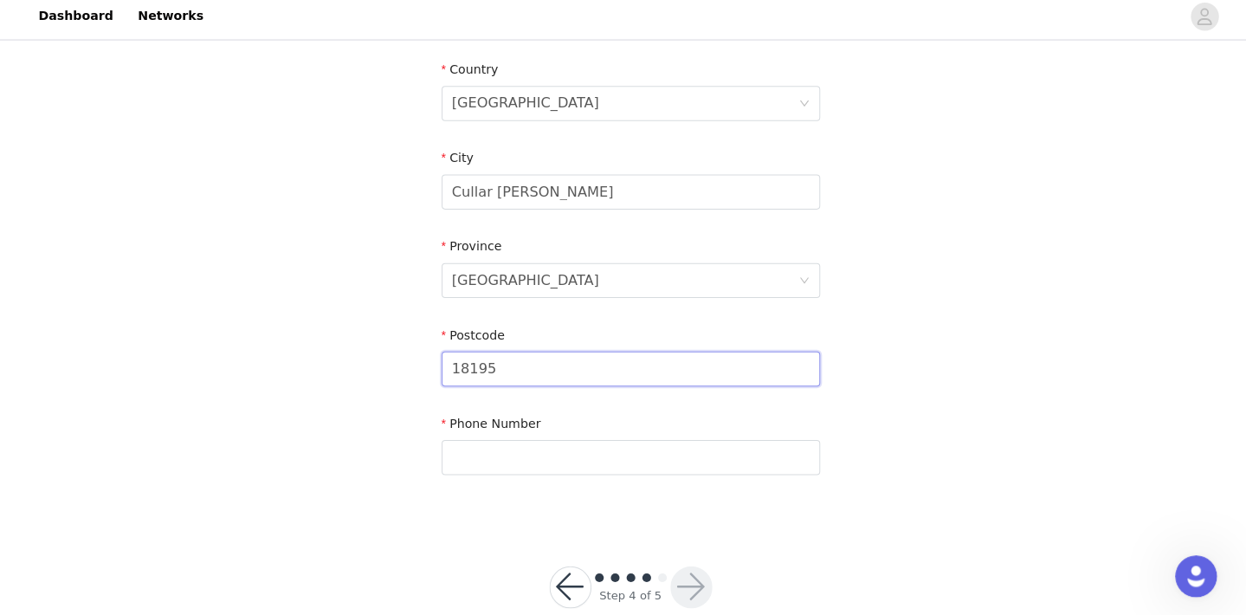
scroll to position [577, 0]
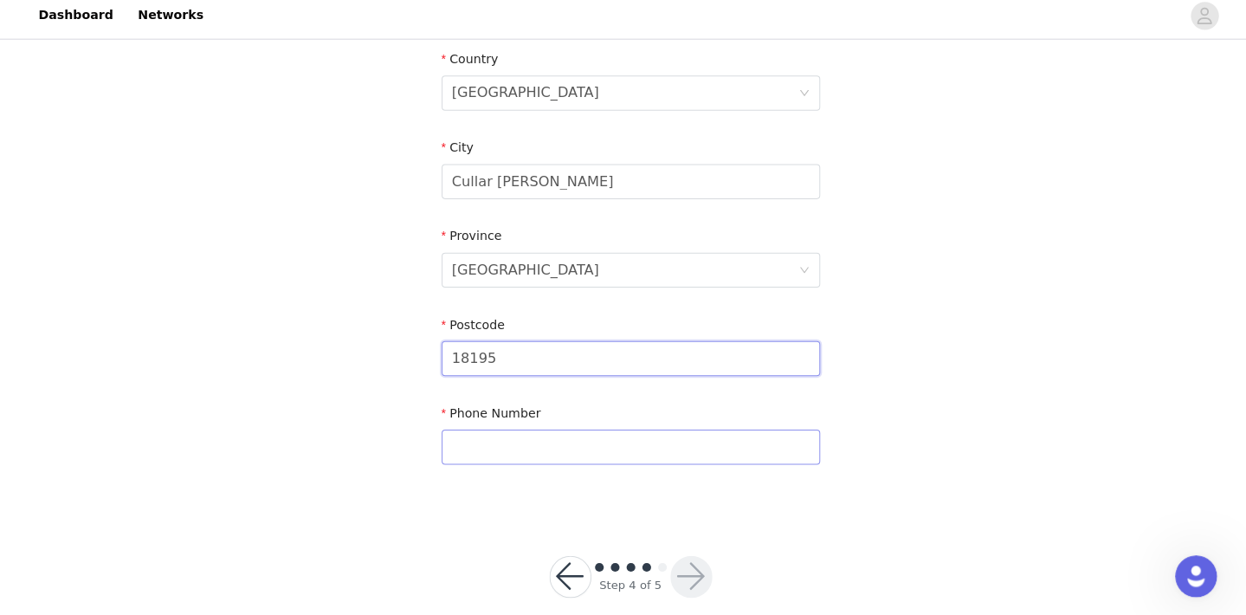
type input "18195"
type input "663421920"
click at [692, 515] on footer "Step 4 of 5" at bounding box center [623, 577] width 244 height 125
click at [680, 567] on button "button" at bounding box center [683, 578] width 42 height 42
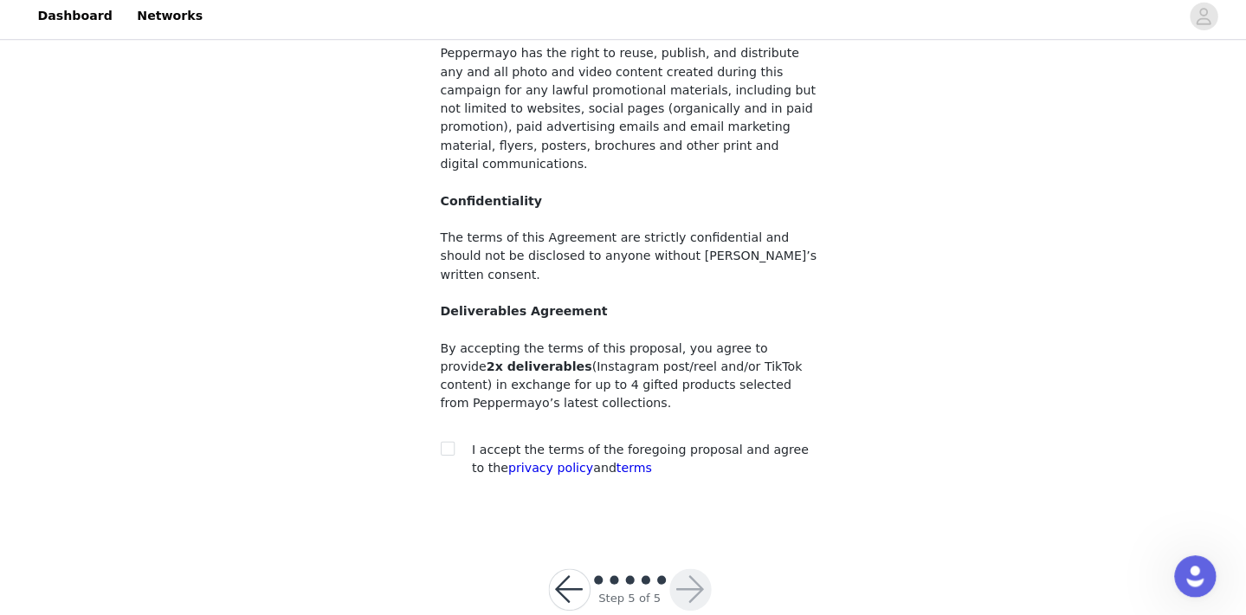
scroll to position [185, 0]
click at [438, 443] on input "checkbox" at bounding box center [442, 449] width 12 height 12
checkbox input "true"
click at [688, 569] on button "button" at bounding box center [683, 590] width 42 height 42
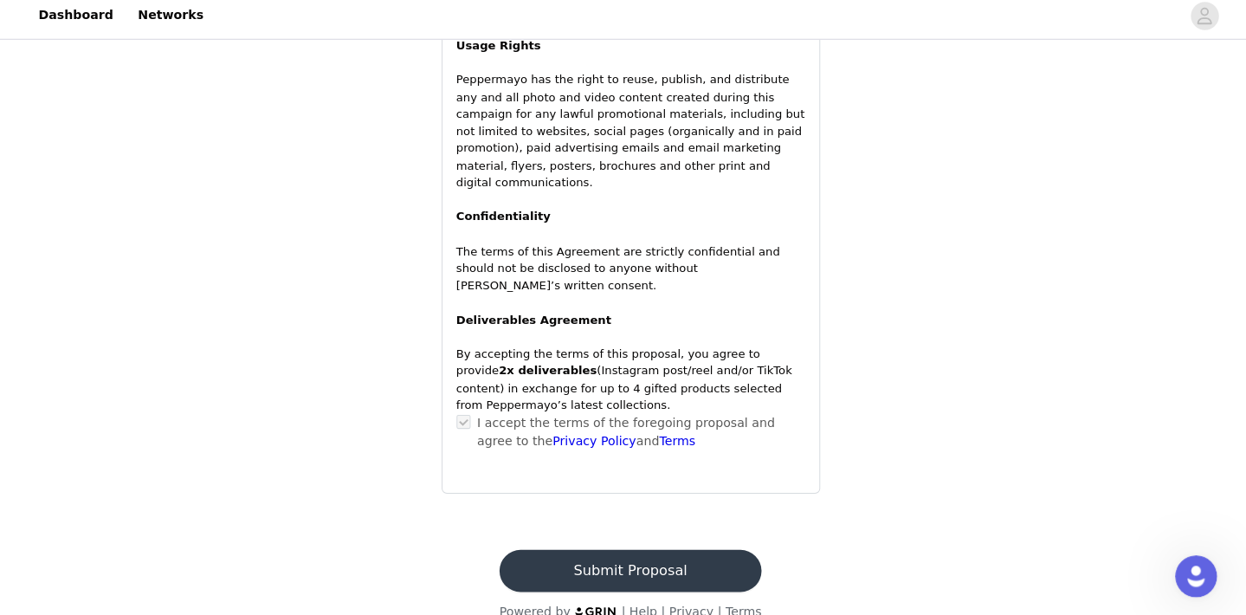
scroll to position [1372, 0]
click at [634, 551] on button "Submit Proposal" at bounding box center [622, 572] width 259 height 42
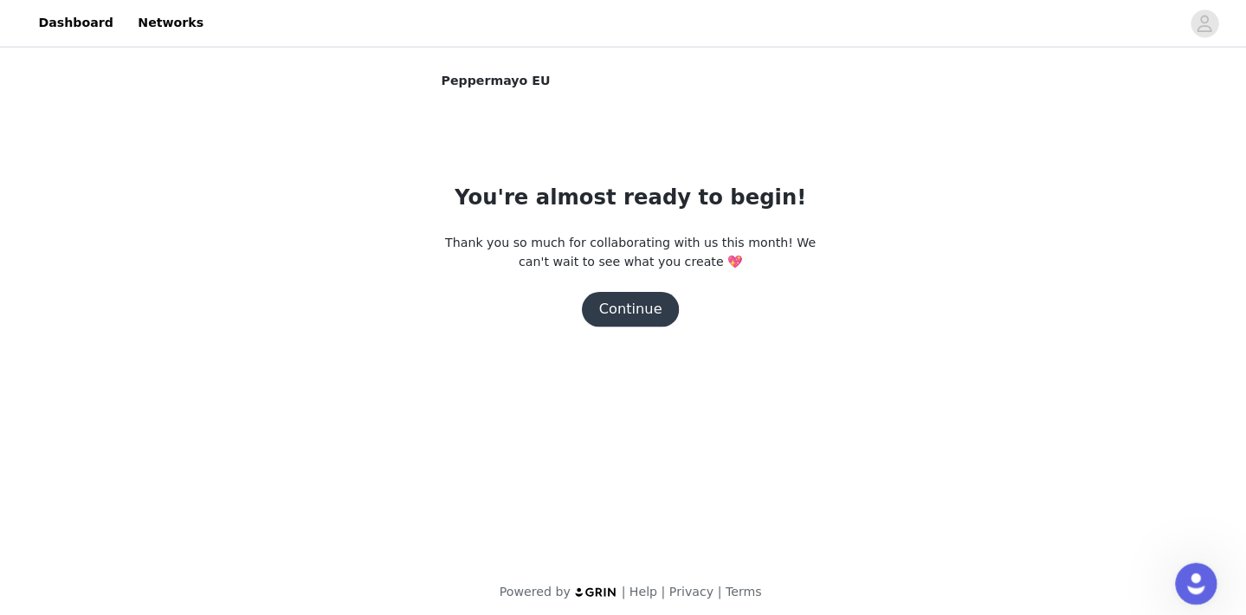
scroll to position [0, 0]
click at [641, 292] on button "Continue" at bounding box center [623, 305] width 97 height 35
